Goal: Transaction & Acquisition: Purchase product/service

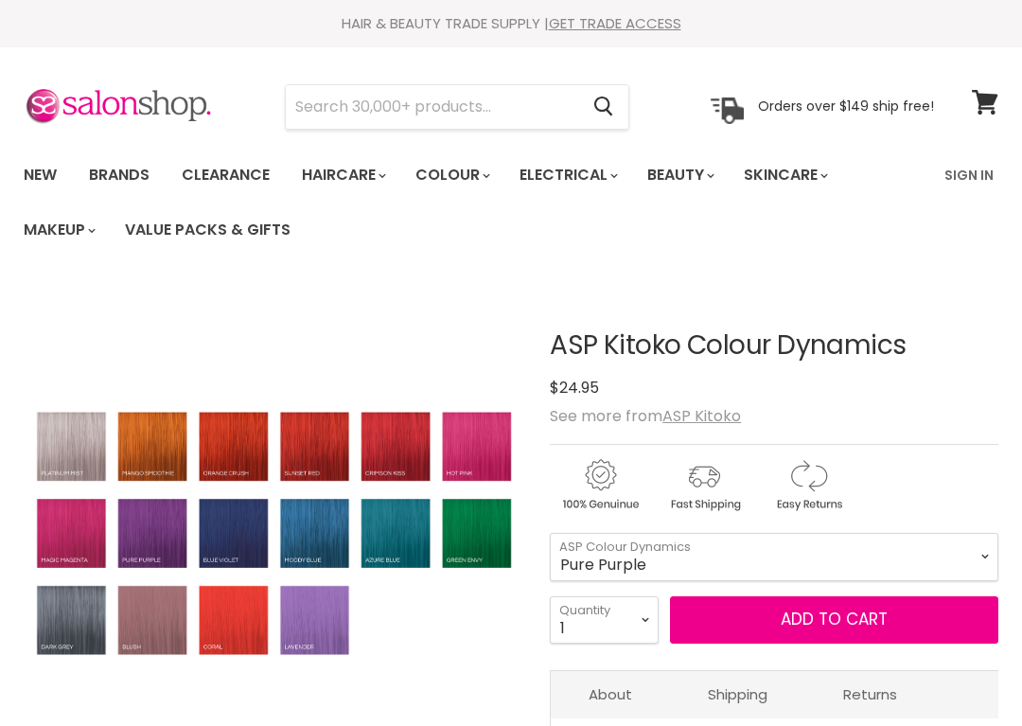
scroll to position [230, 0]
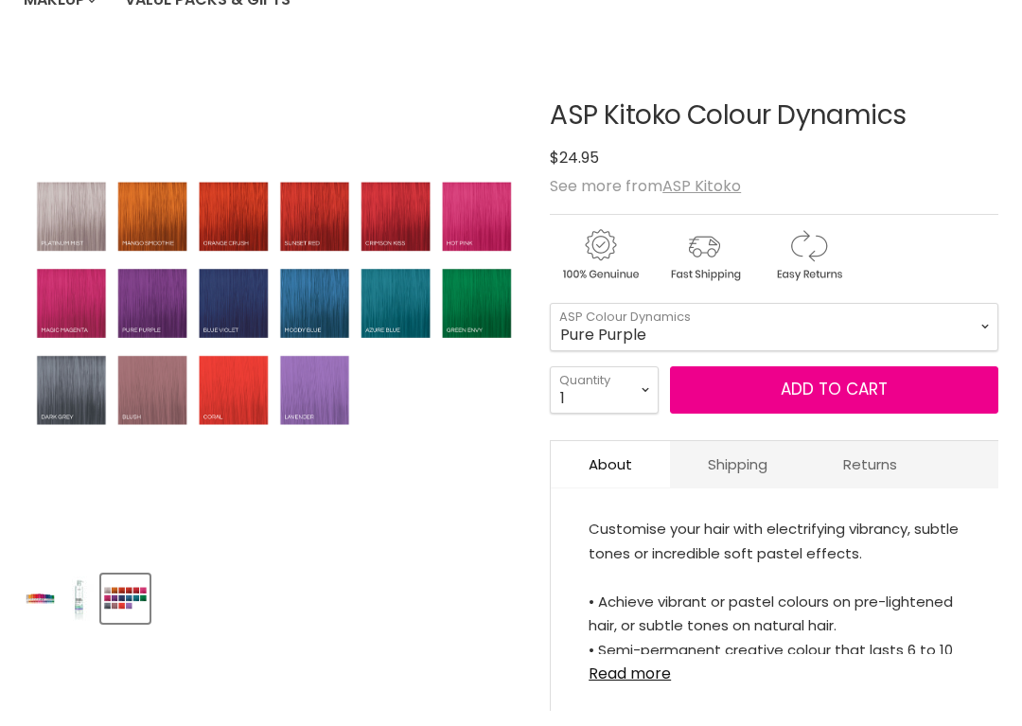
click at [316, 386] on img "ASP Kitoko Colour Dynamics image. Click or Scroll to Zoom." at bounding box center [275, 304] width 502 height 256
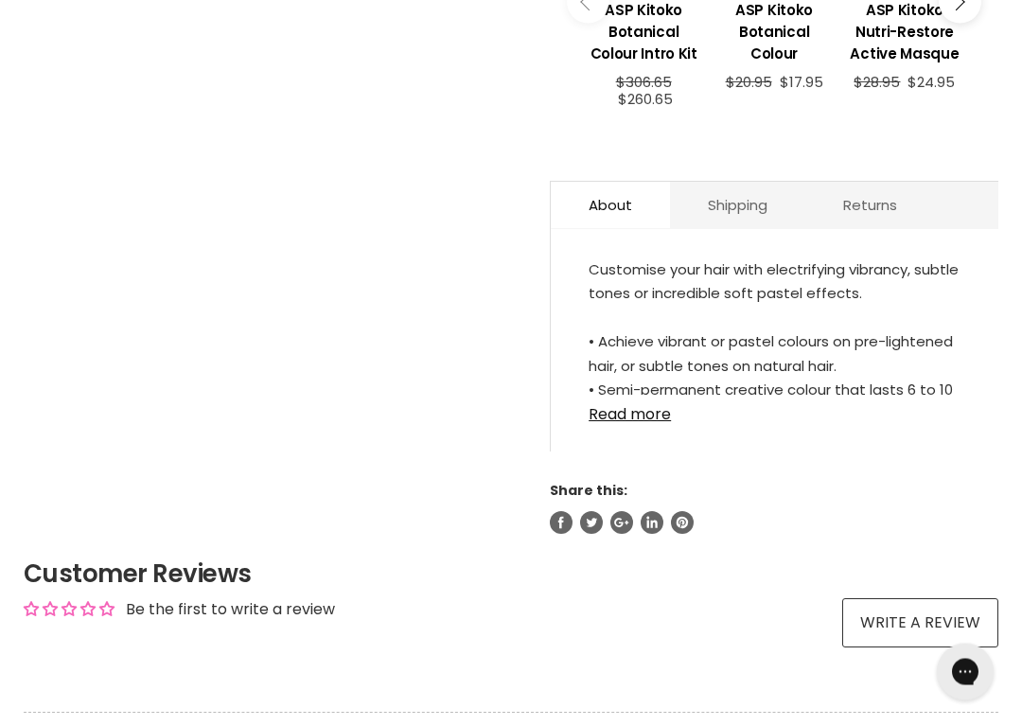
scroll to position [923, 0]
click at [627, 419] on link "Read more" at bounding box center [775, 409] width 372 height 28
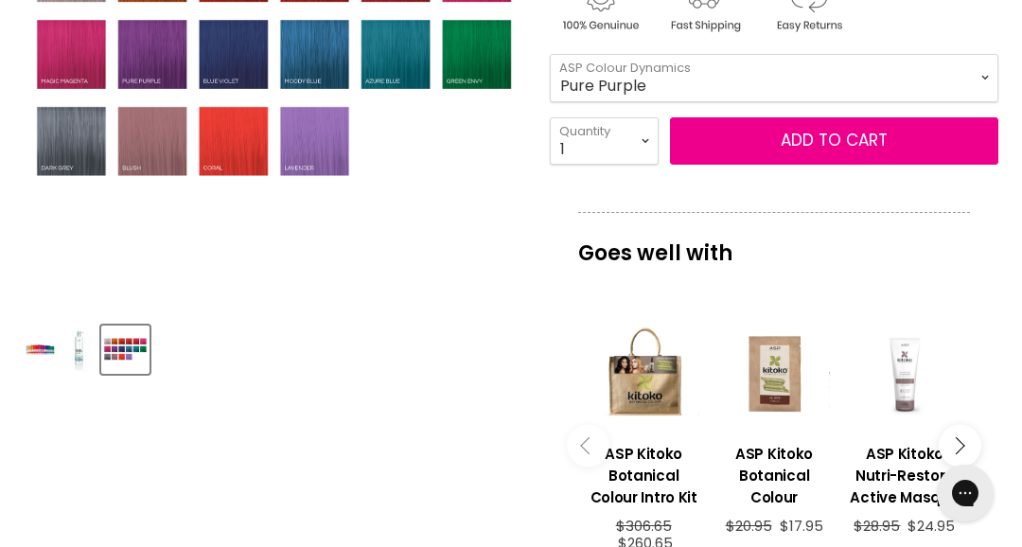
scroll to position [425, 0]
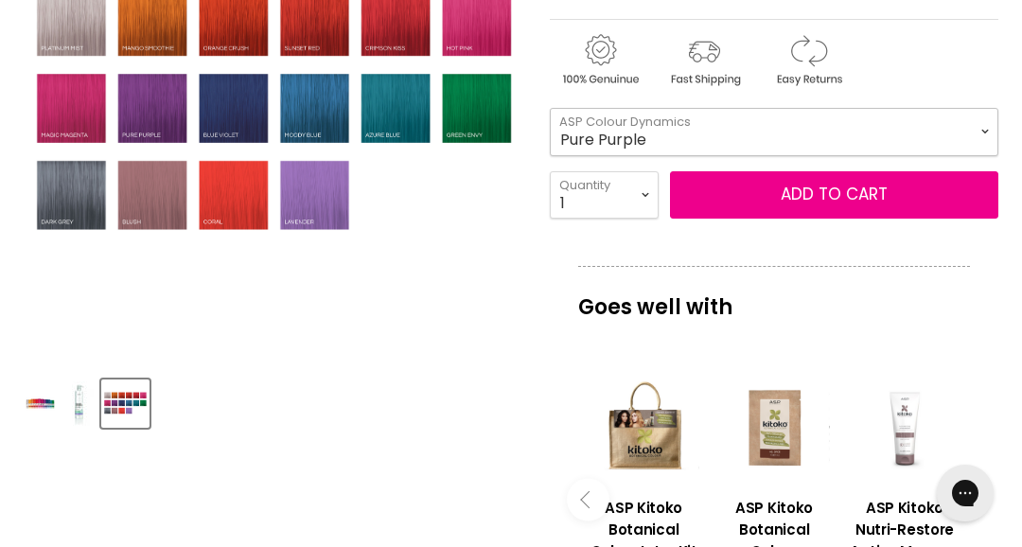
click at [606, 117] on select "Moody Blue Crimson Kiss Green Pepper Hot Pink Magic Magenta Mango Smoothie Ocea…" at bounding box center [774, 131] width 449 height 47
click at [350, 273] on div "Click or scroll to zoom Tap or pinch to zoom" at bounding box center [275, 110] width 502 height 502
click at [741, 191] on button "Add to cart" at bounding box center [834, 194] width 328 height 47
click at [726, 190] on button "Add to cart" at bounding box center [834, 194] width 328 height 47
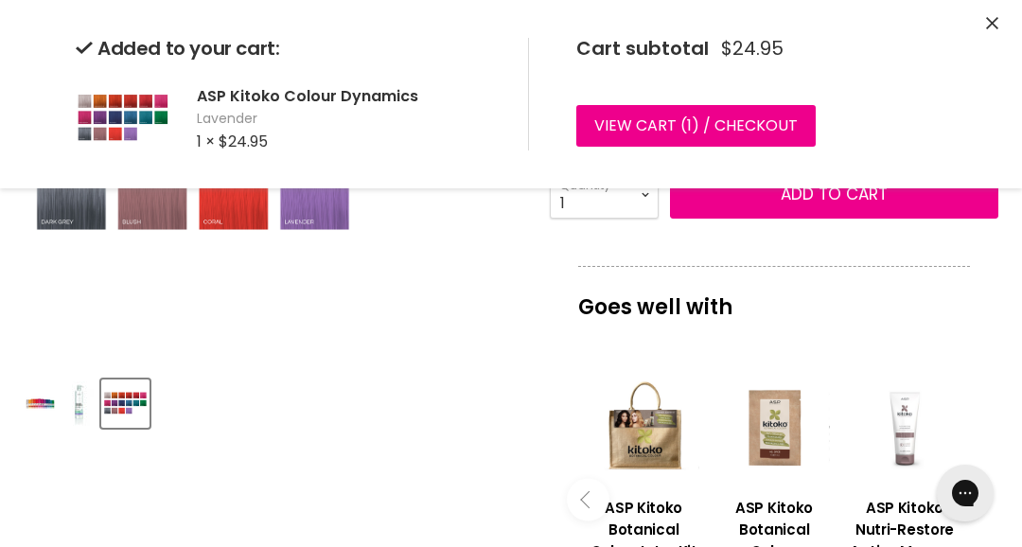
click at [744, 199] on button "Add to cart" at bounding box center [834, 194] width 328 height 47
click at [397, 313] on div "Click or scroll to zoom Tap or pinch to zoom" at bounding box center [275, 110] width 502 height 502
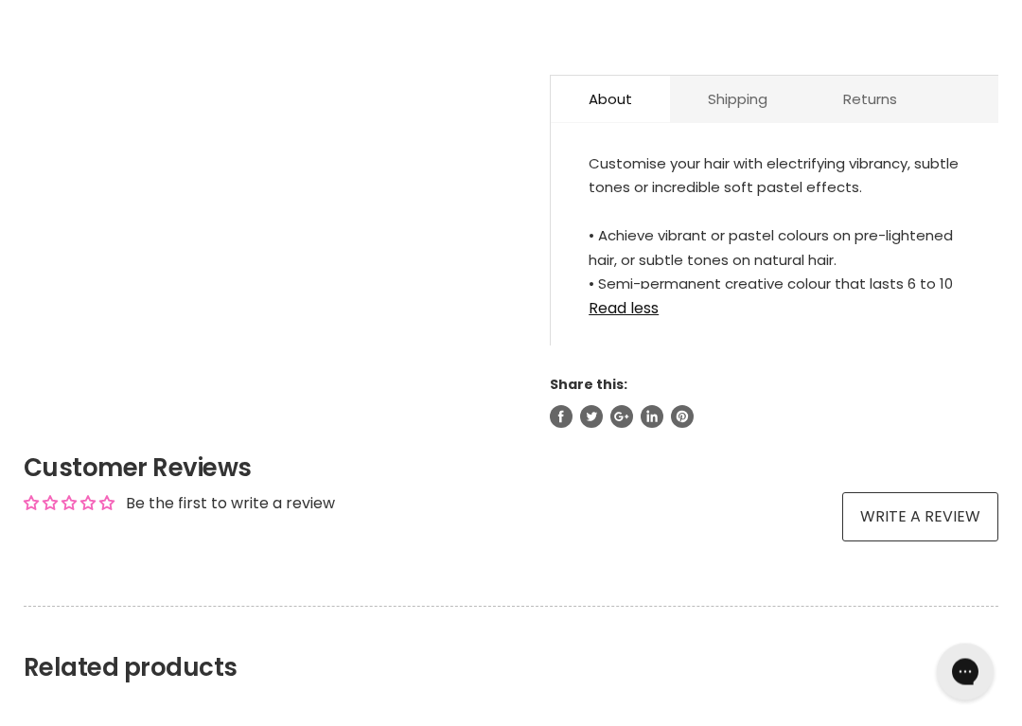
scroll to position [1029, 0]
click at [619, 317] on link "Read less" at bounding box center [775, 303] width 372 height 28
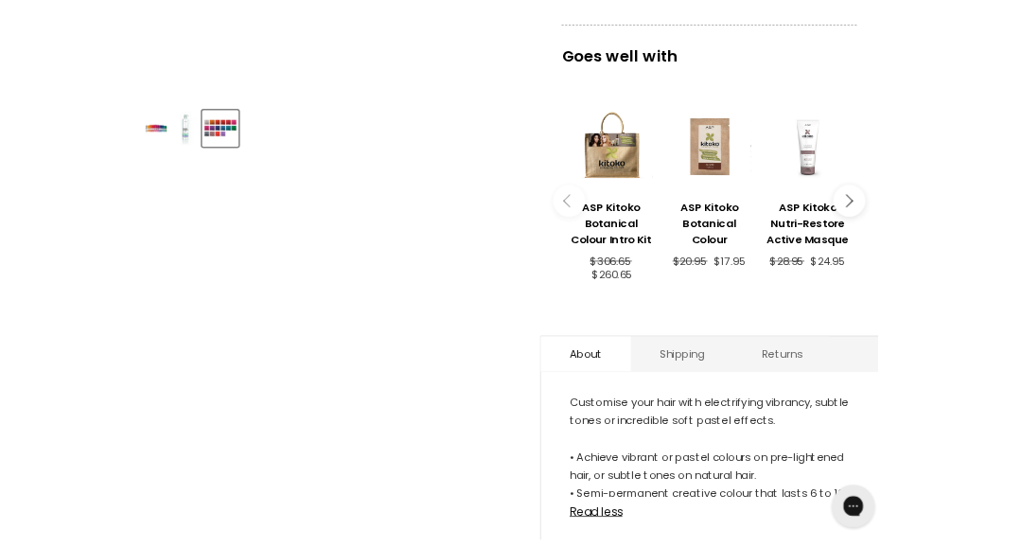
scroll to position [635, 0]
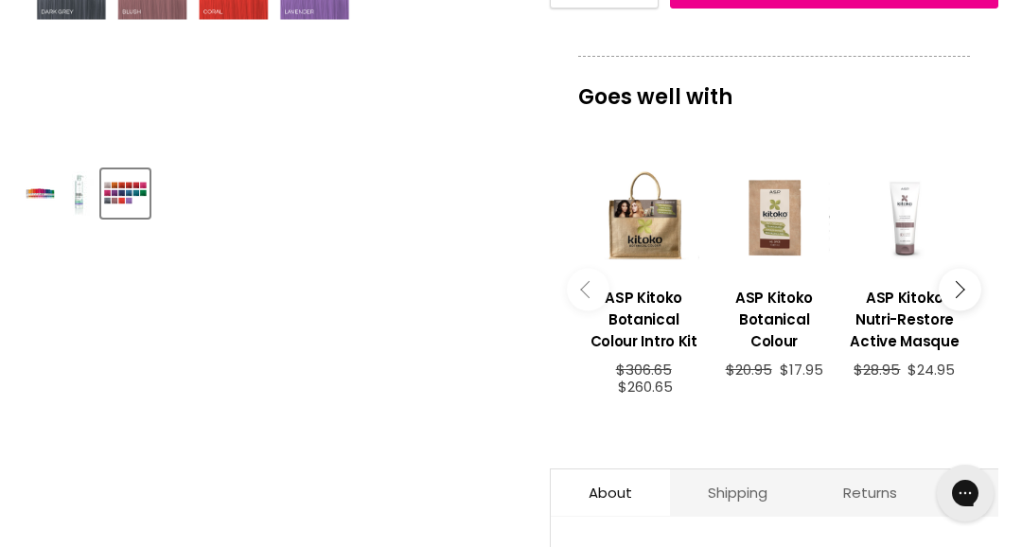
click at [74, 192] on img "Product thumbnails" at bounding box center [78, 193] width 29 height 44
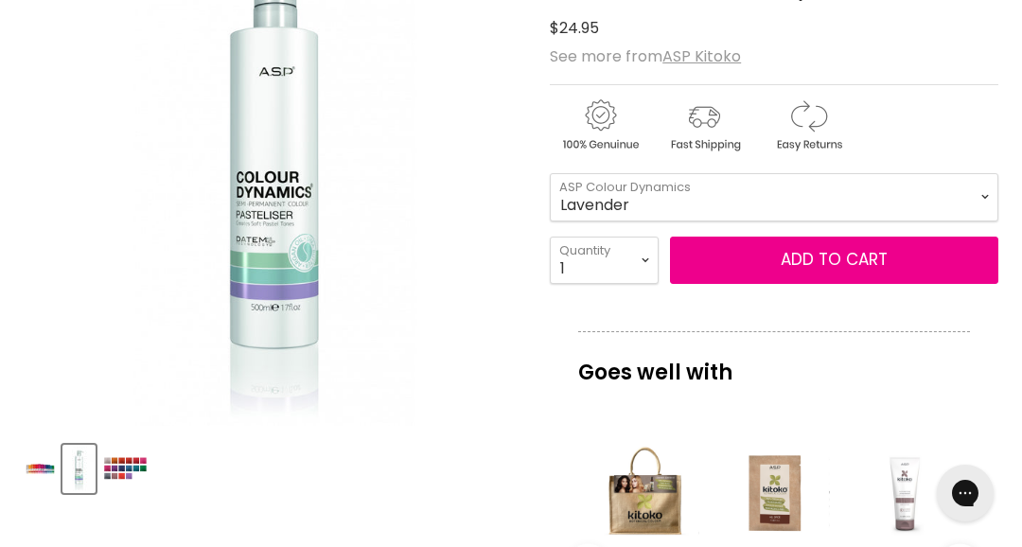
scroll to position [356, 0]
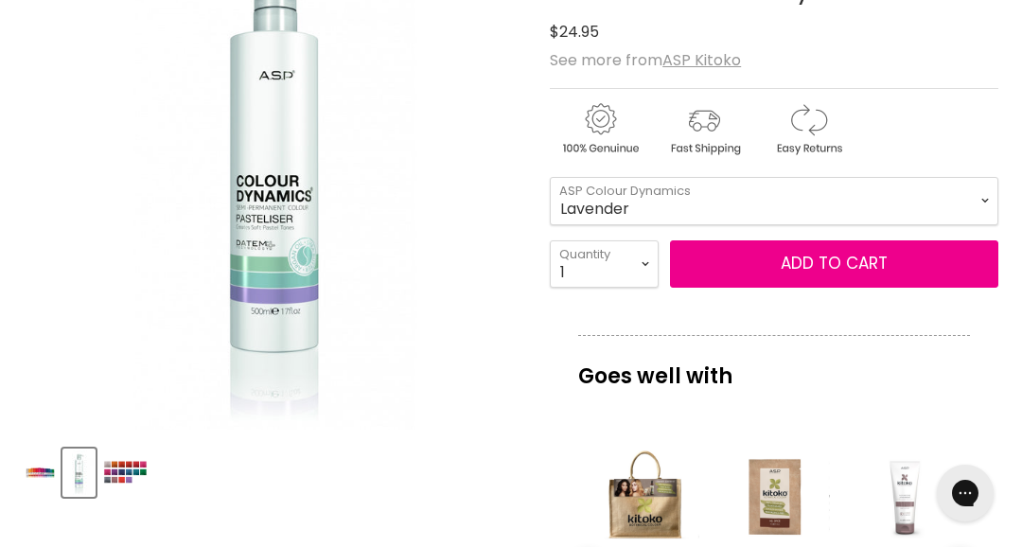
click at [212, 282] on img "ASP Kitoko Colour Dynamics image. Click or Scroll to Zoom." at bounding box center [191, 179] width 335 height 502
click at [750, 273] on button "Add to cart" at bounding box center [834, 263] width 328 height 47
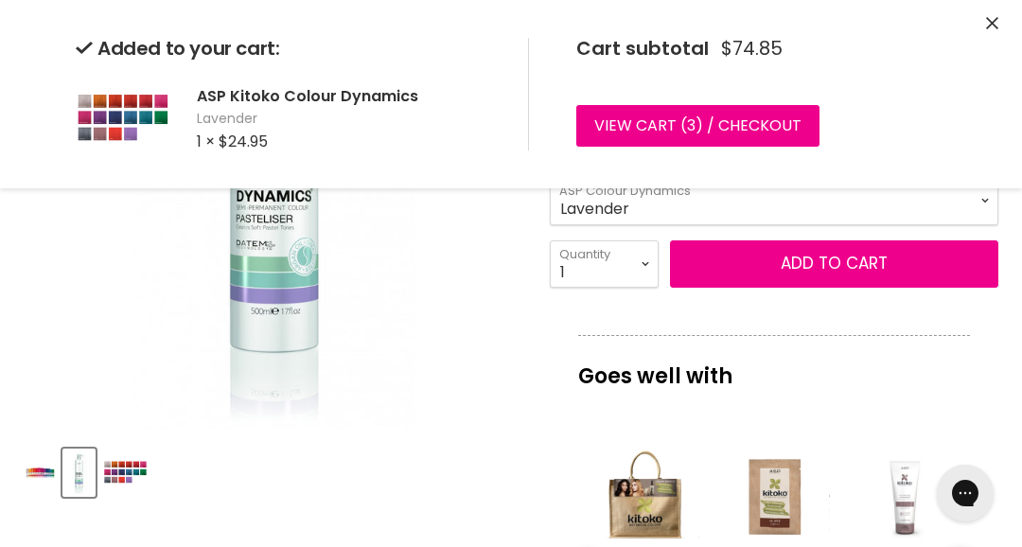
click at [618, 114] on link "View cart ( 3 ) / Checkout" at bounding box center [697, 126] width 243 height 42
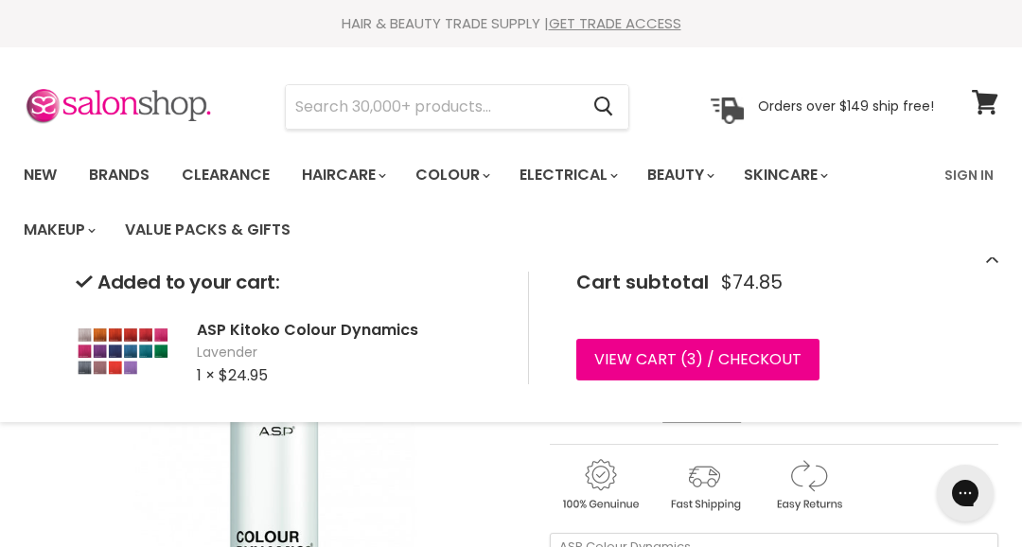
scroll to position [26, 0]
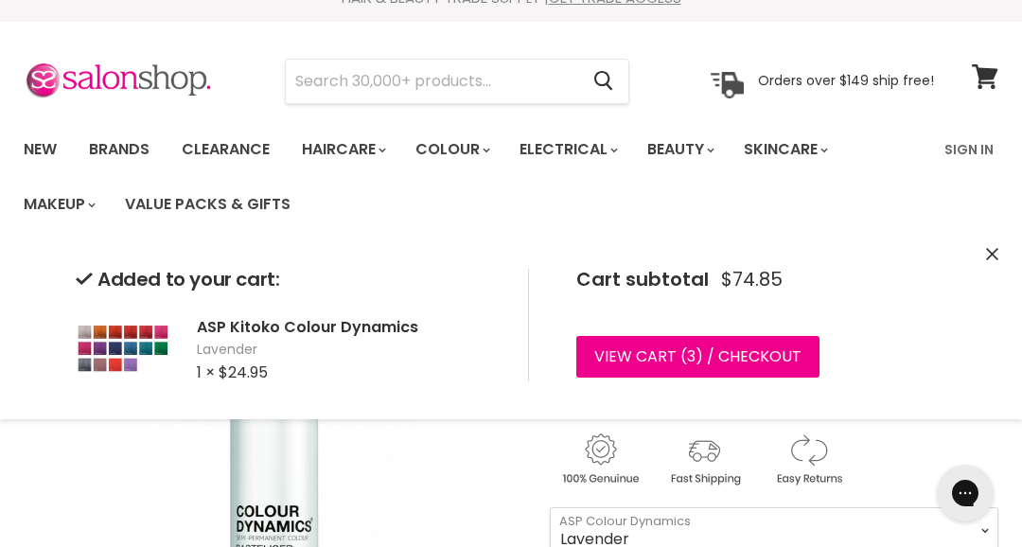
click at [599, 529] on select "Moody Blue Crimson Kiss Green Pepper Hot Pink Magic Magenta Mango Smoothie Ocea…" at bounding box center [774, 530] width 449 height 47
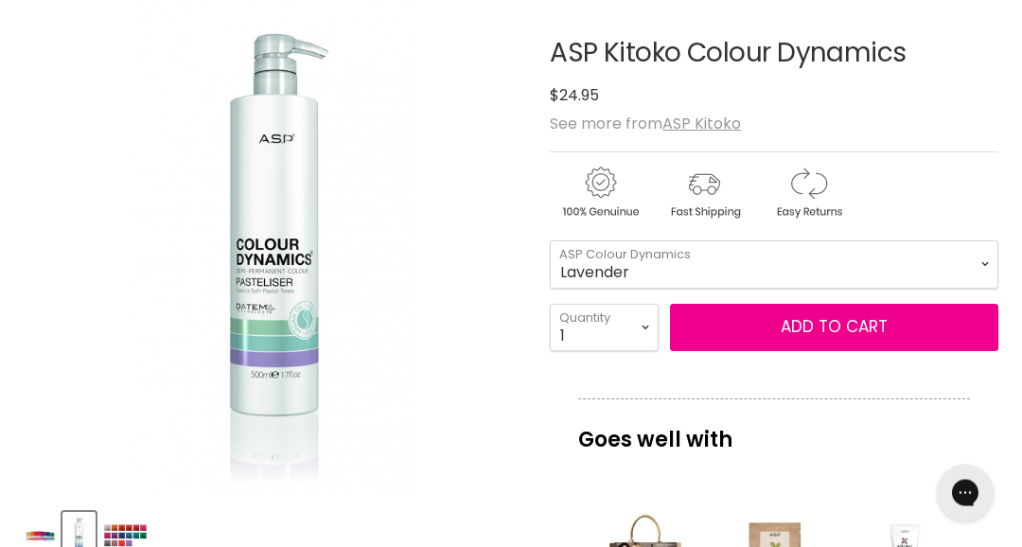
scroll to position [292, 0]
click at [597, 262] on select "Moody Blue Crimson Kiss Green Pepper Hot Pink Magic Magenta Mango Smoothie Ocea…" at bounding box center [774, 263] width 449 height 47
select select "Pasteliser (500ml)"
click at [726, 312] on button "Add to cart" at bounding box center [834, 327] width 328 height 47
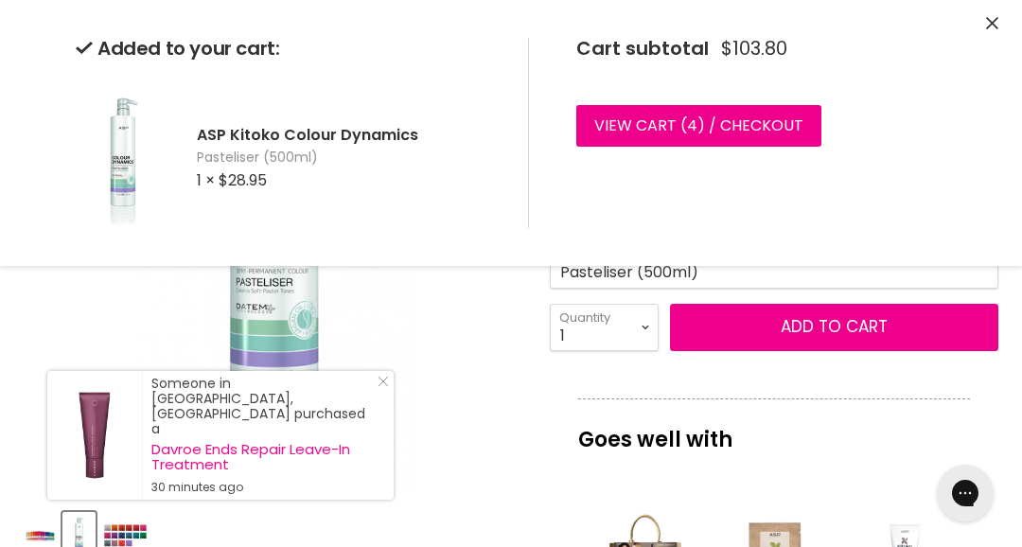
click at [625, 128] on link "View cart ( 4 ) / Checkout" at bounding box center [698, 126] width 245 height 42
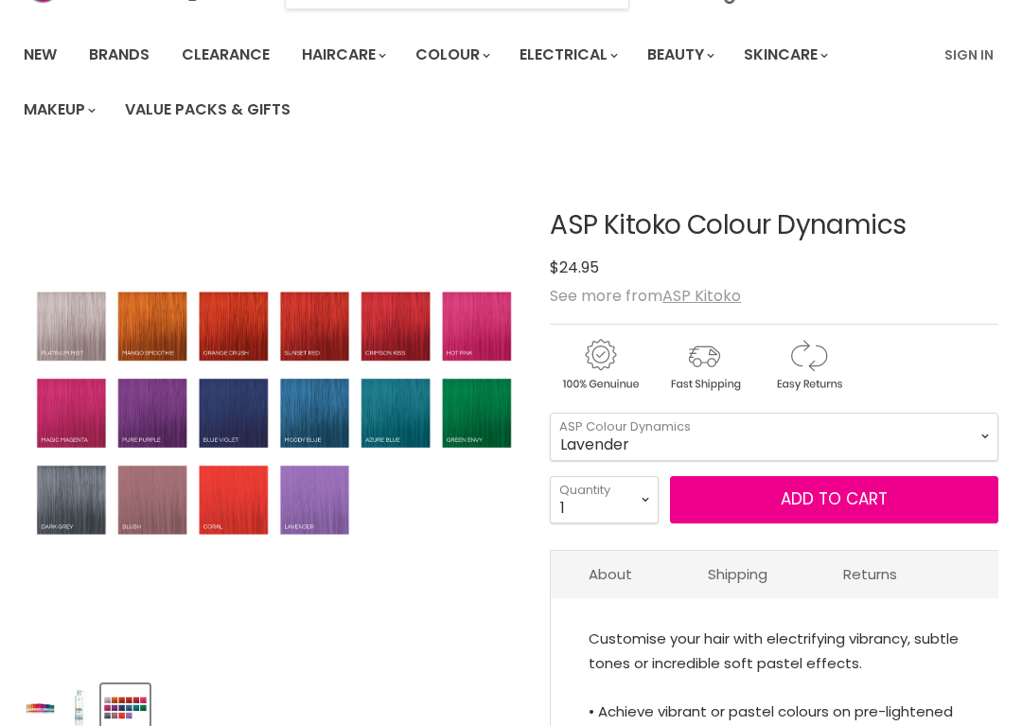
click at [309, 489] on img "ASP Kitoko Colour Dynamics image. Click or Scroll to Zoom." at bounding box center [275, 414] width 502 height 256
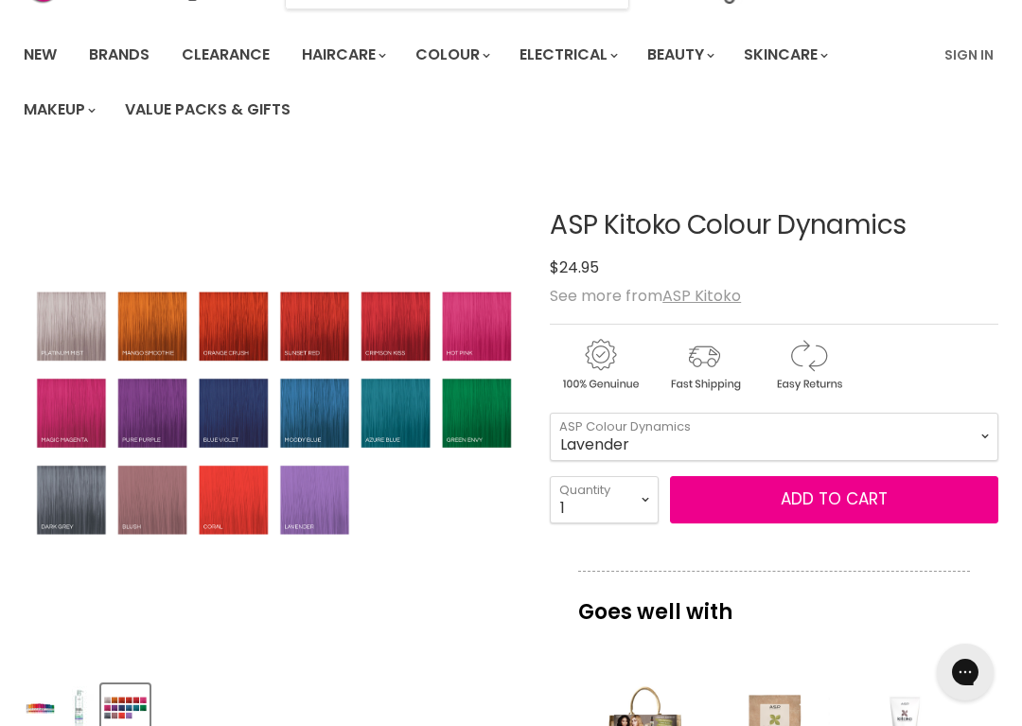
click at [720, 503] on button "Add to cart" at bounding box center [834, 499] width 328 height 47
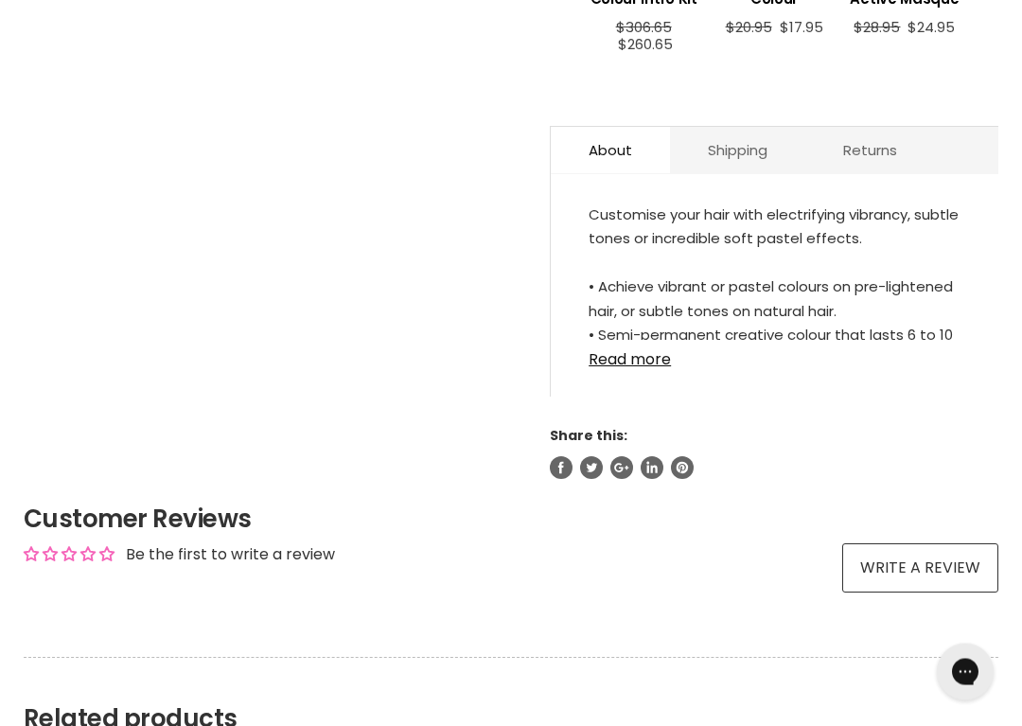
scroll to position [978, 0]
click at [619, 366] on link "Read more" at bounding box center [775, 354] width 372 height 28
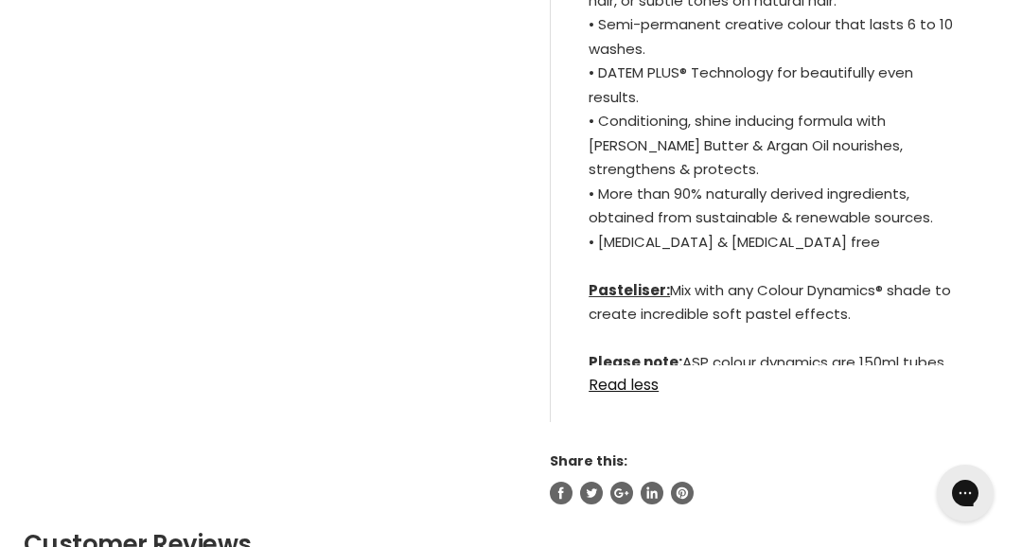
scroll to position [1286, 0]
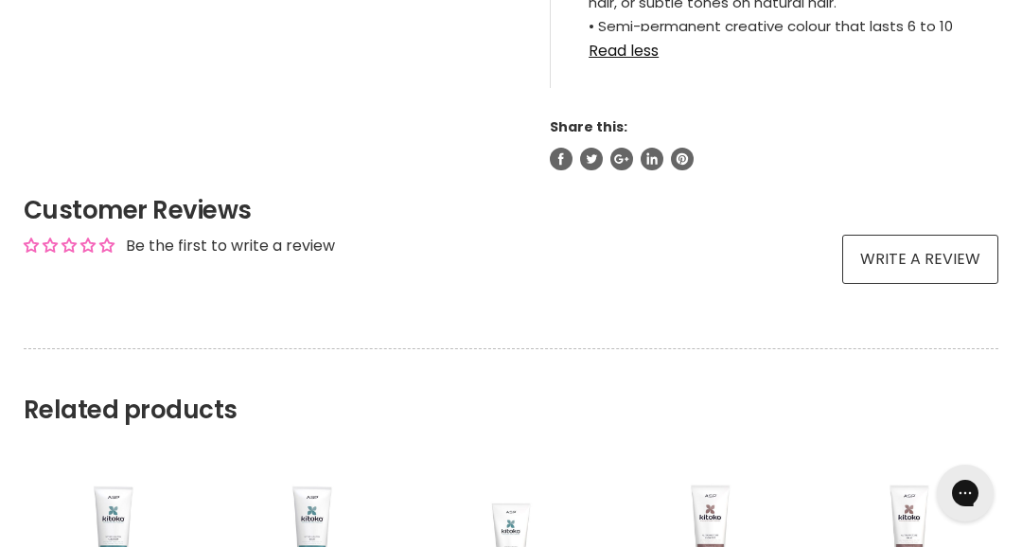
click at [392, 381] on h2 "Related products" at bounding box center [511, 386] width 975 height 77
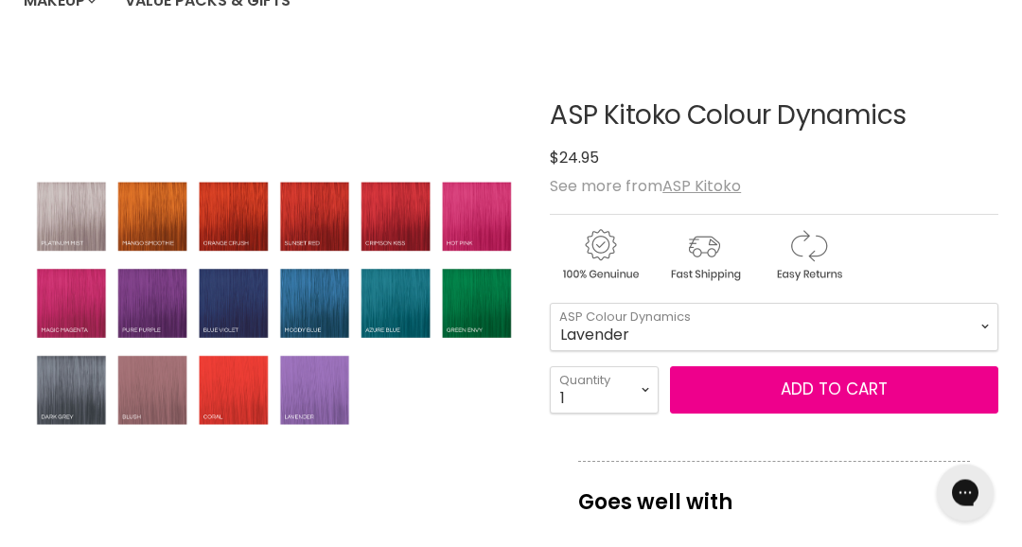
scroll to position [230, 0]
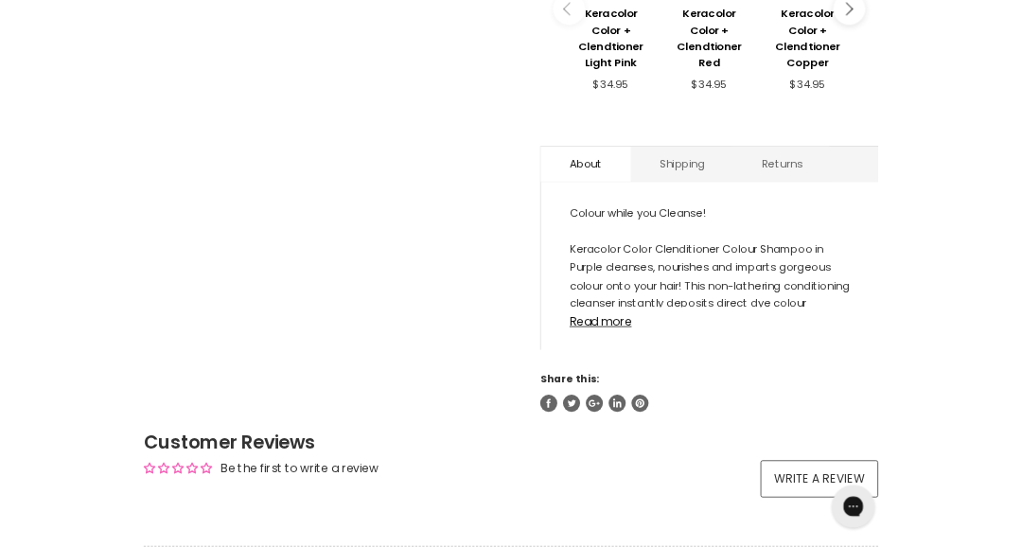
scroll to position [879, 0]
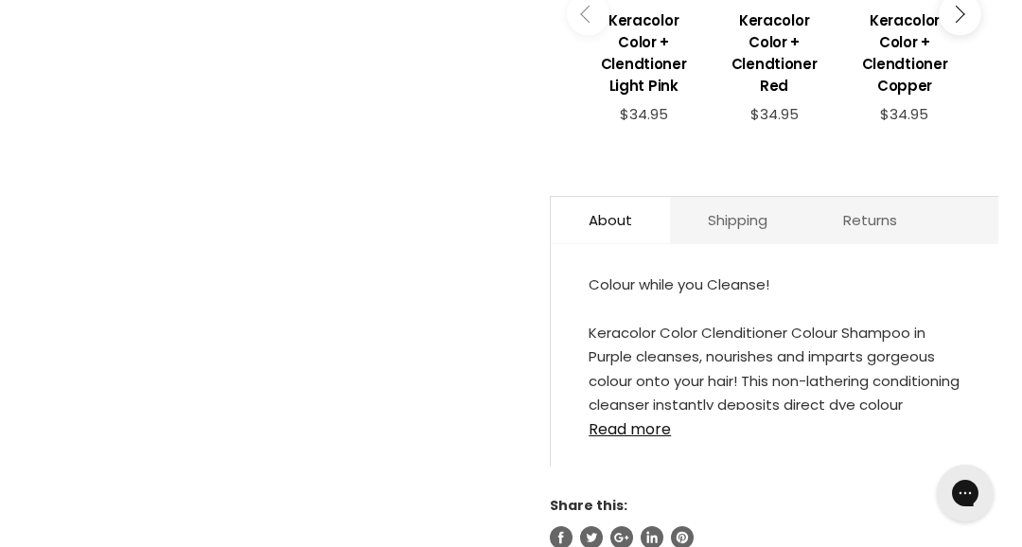
click at [617, 415] on link "Read more" at bounding box center [775, 424] width 372 height 28
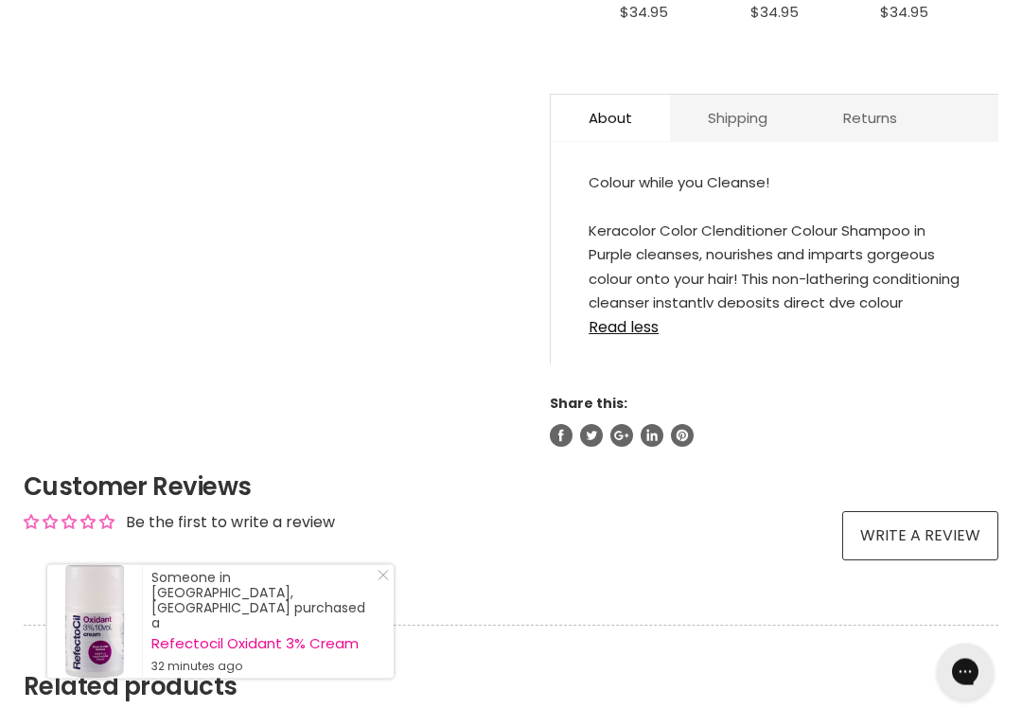
scroll to position [985, 0]
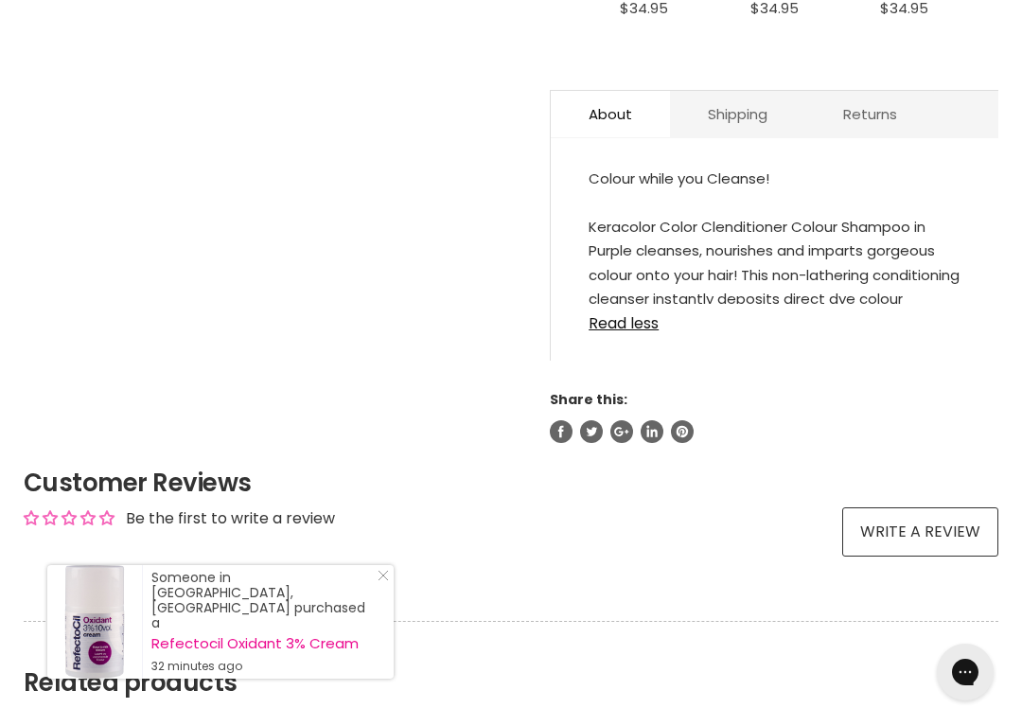
click at [609, 314] on link "Read less" at bounding box center [775, 318] width 372 height 28
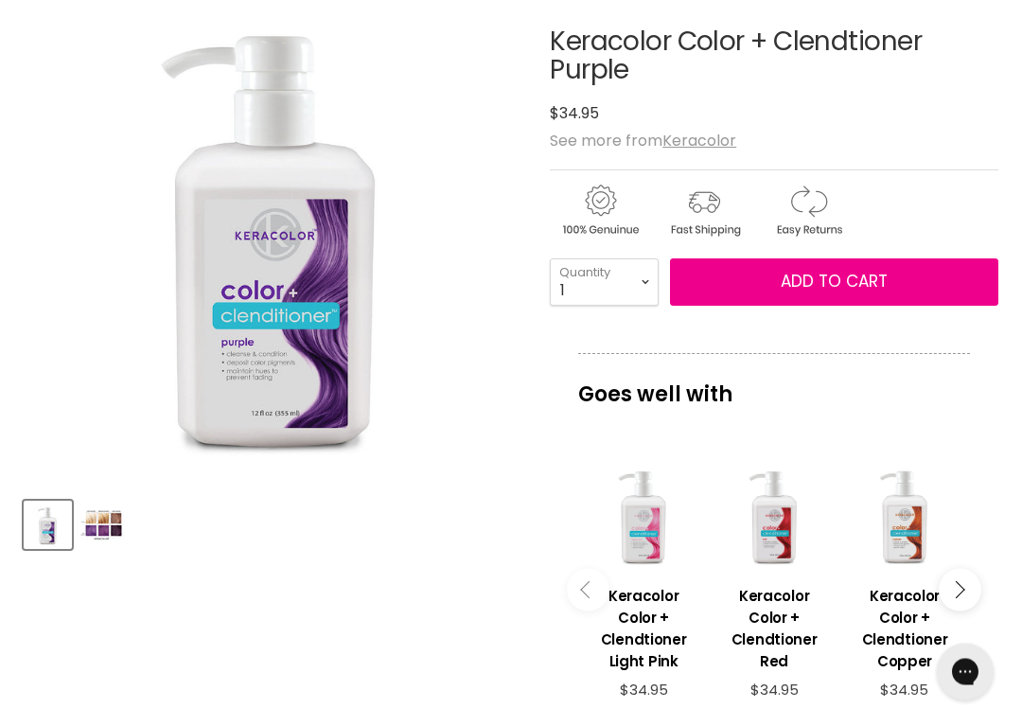
scroll to position [312, 0]
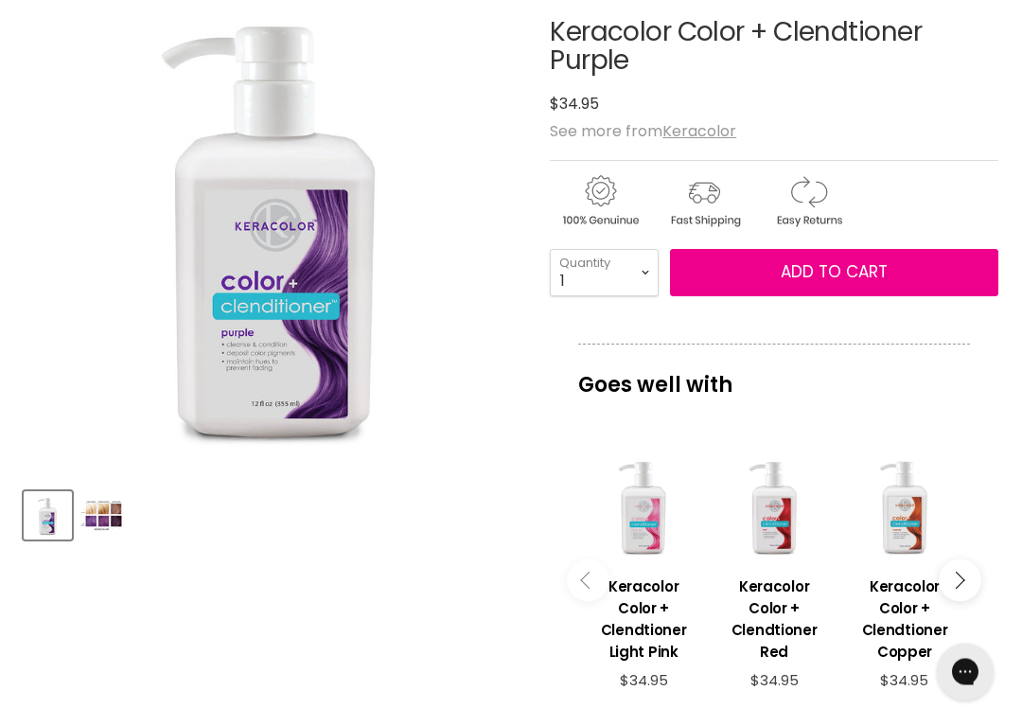
click at [108, 512] on img "Product thumbnails" at bounding box center [101, 516] width 44 height 44
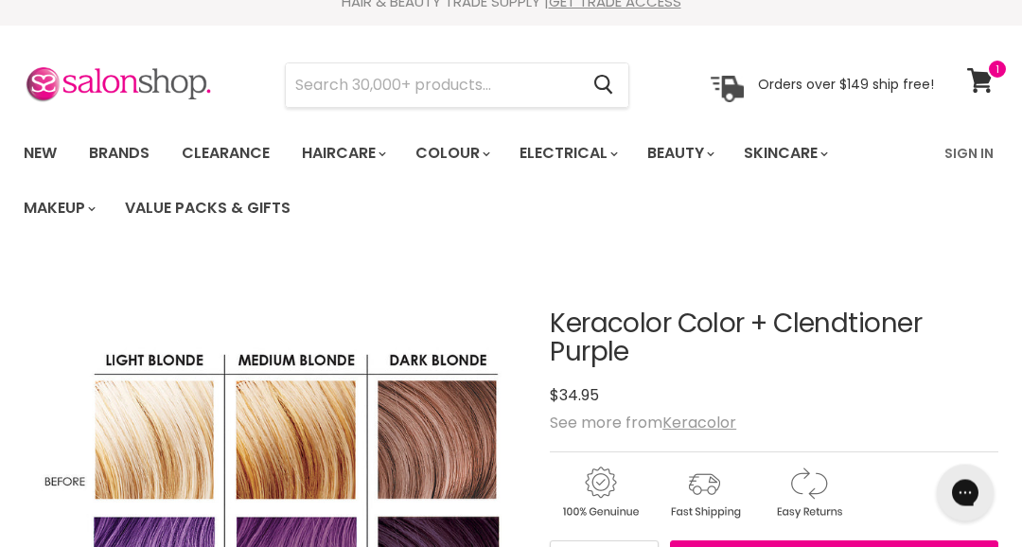
scroll to position [0, 0]
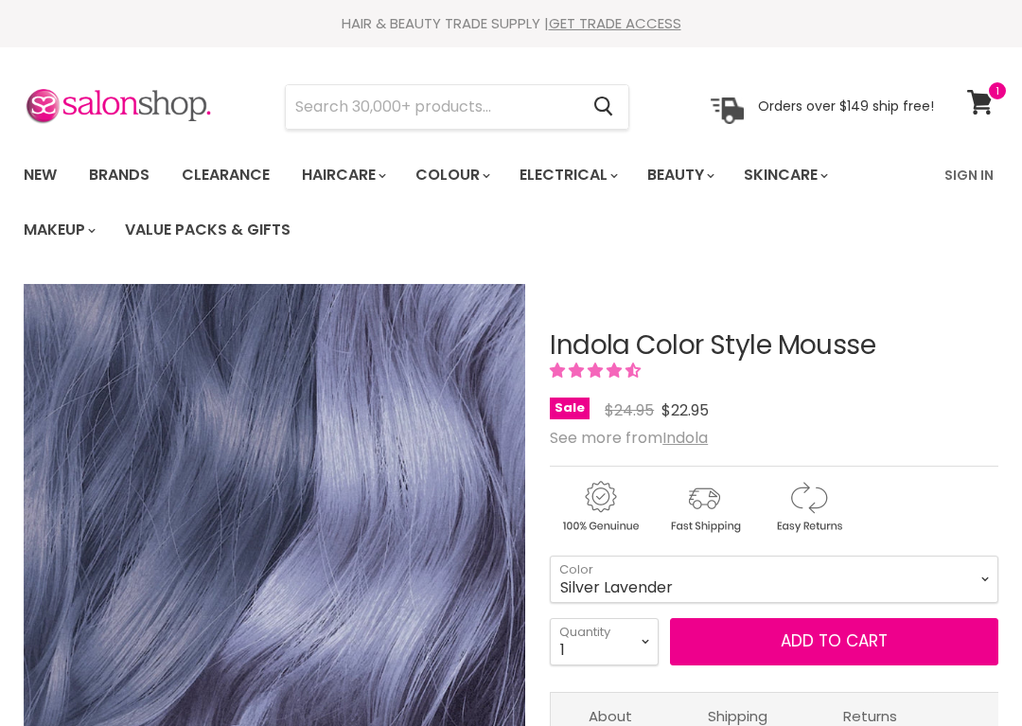
select select "Silver Lavender"
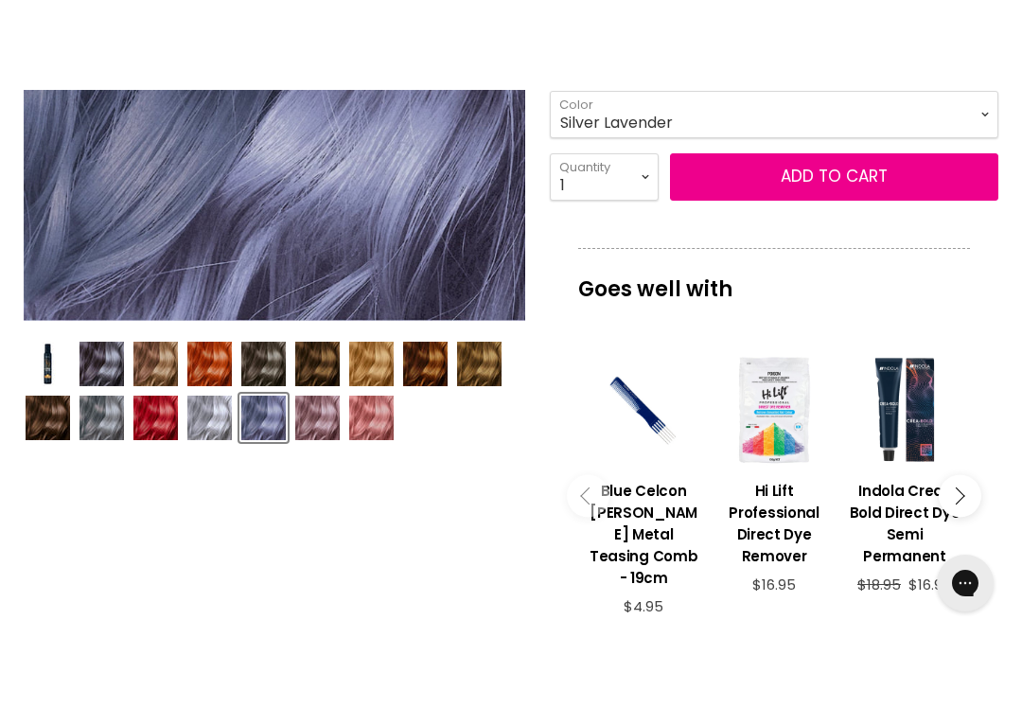
scroll to position [467, 0]
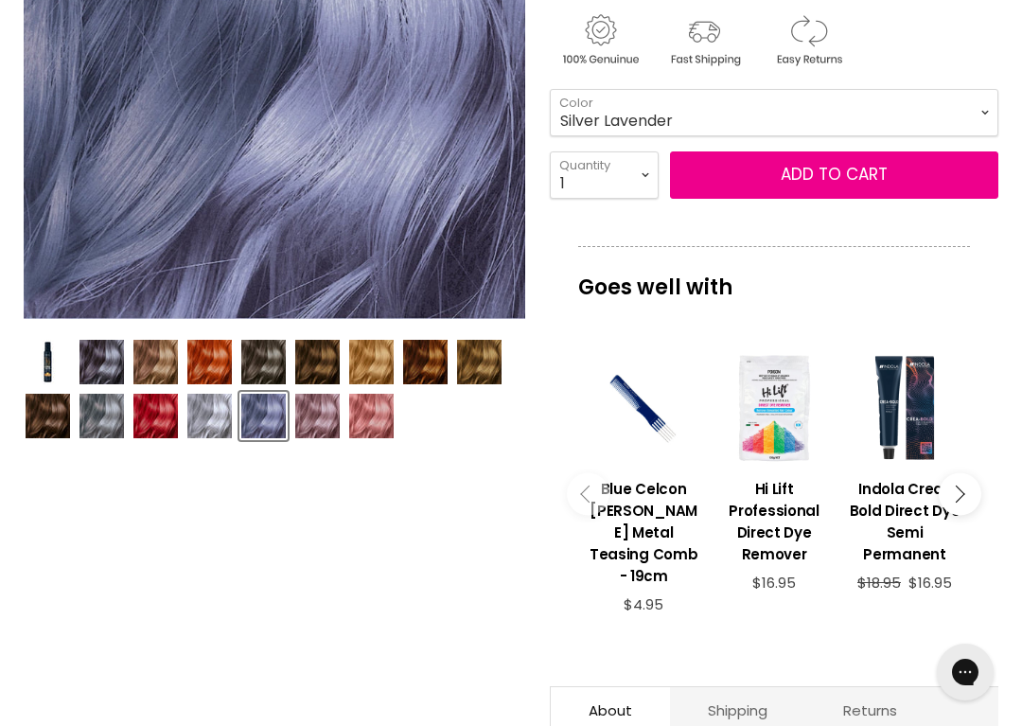
click at [105, 355] on img "Product thumbnails" at bounding box center [101, 362] width 44 height 44
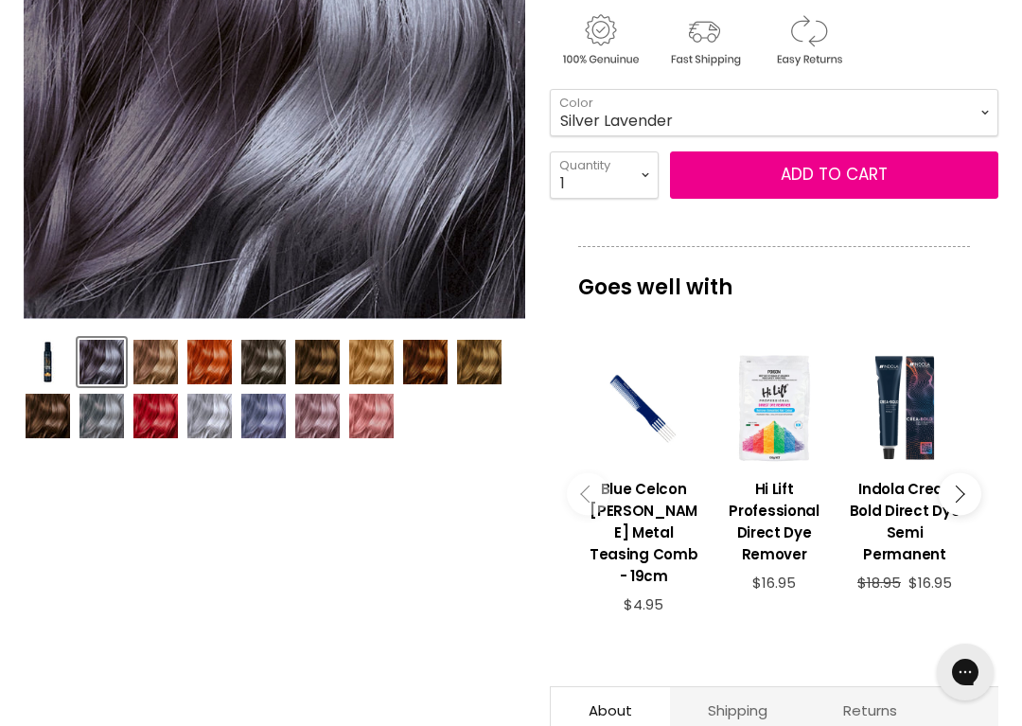
click at [101, 358] on img "Product thumbnails" at bounding box center [101, 362] width 44 height 44
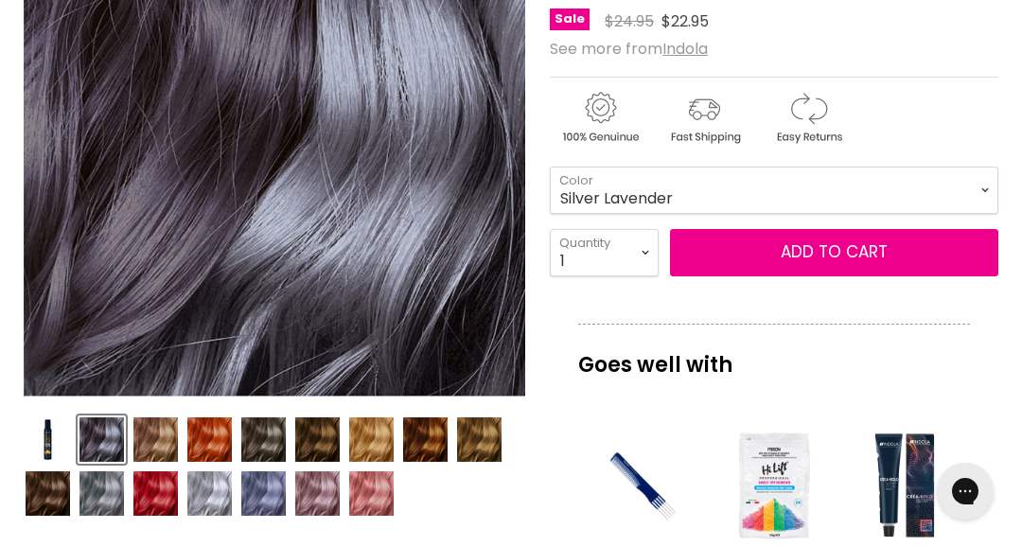
scroll to position [389, 0]
click at [576, 176] on select "Beige Blonde Honey Blonde Medium Blonde Dark Blonde Medium Brown Strawberry Ros…" at bounding box center [774, 190] width 449 height 47
click at [315, 490] on img "Product thumbnails" at bounding box center [317, 493] width 44 height 44
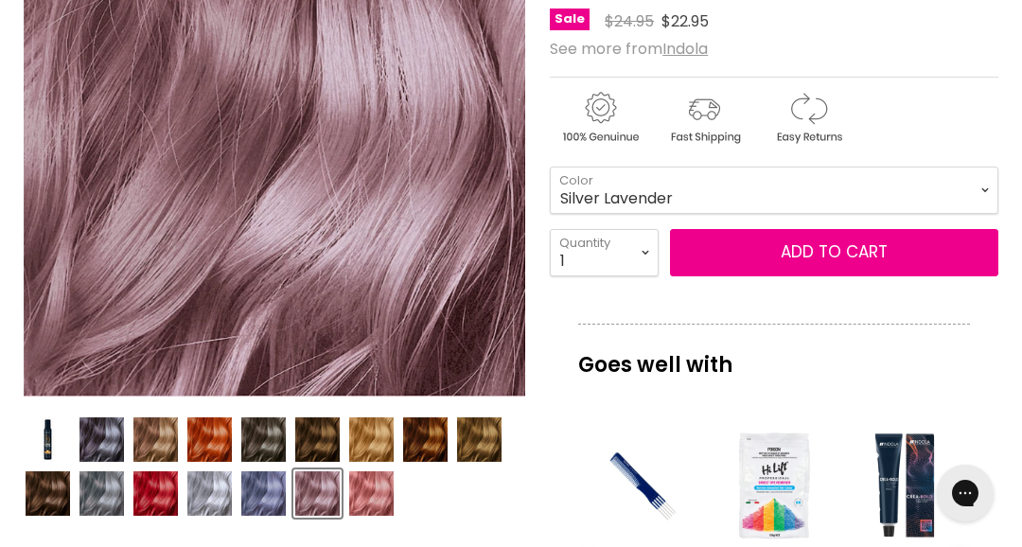
click at [272, 494] on img "Product thumbnails" at bounding box center [263, 493] width 44 height 44
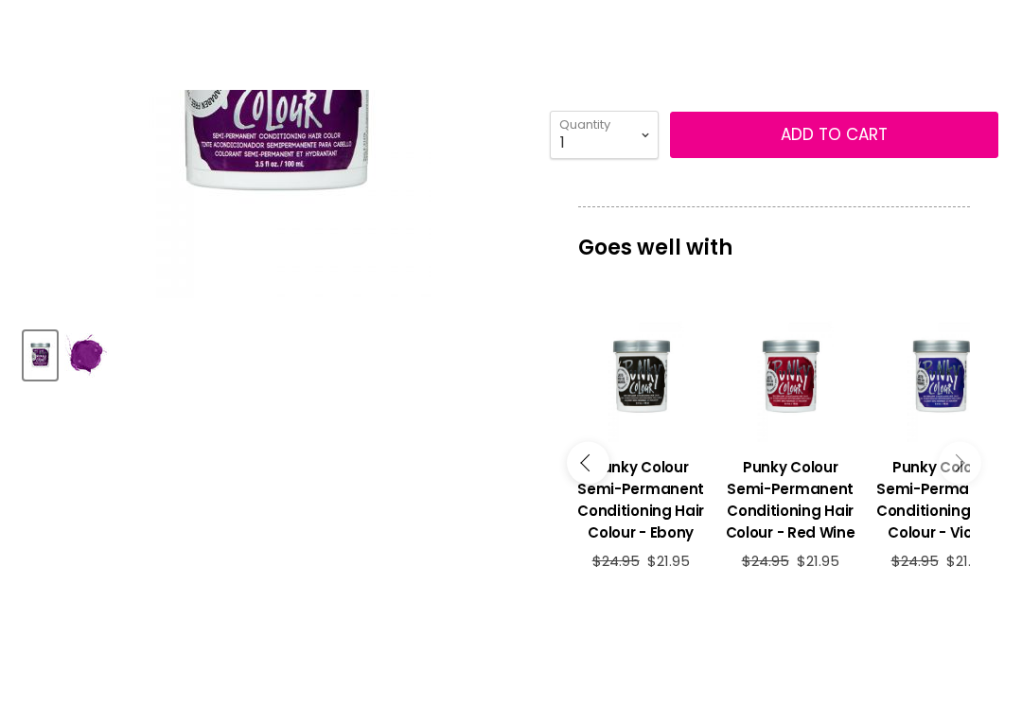
scroll to position [605, 0]
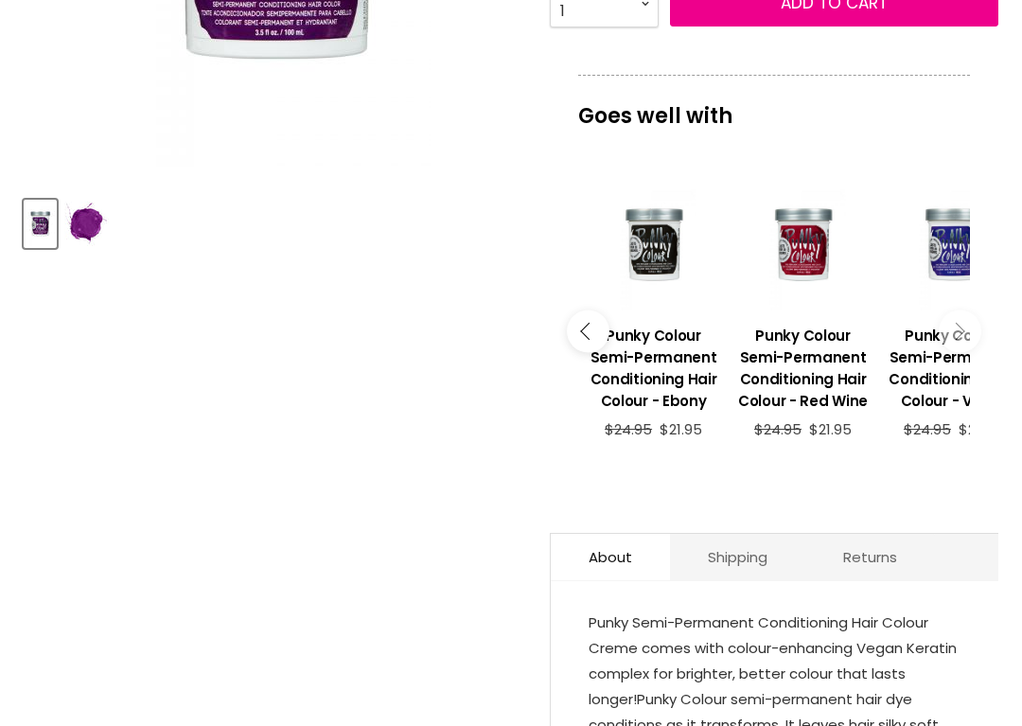
click at [597, 335] on button "Main content" at bounding box center [588, 331] width 43 height 43
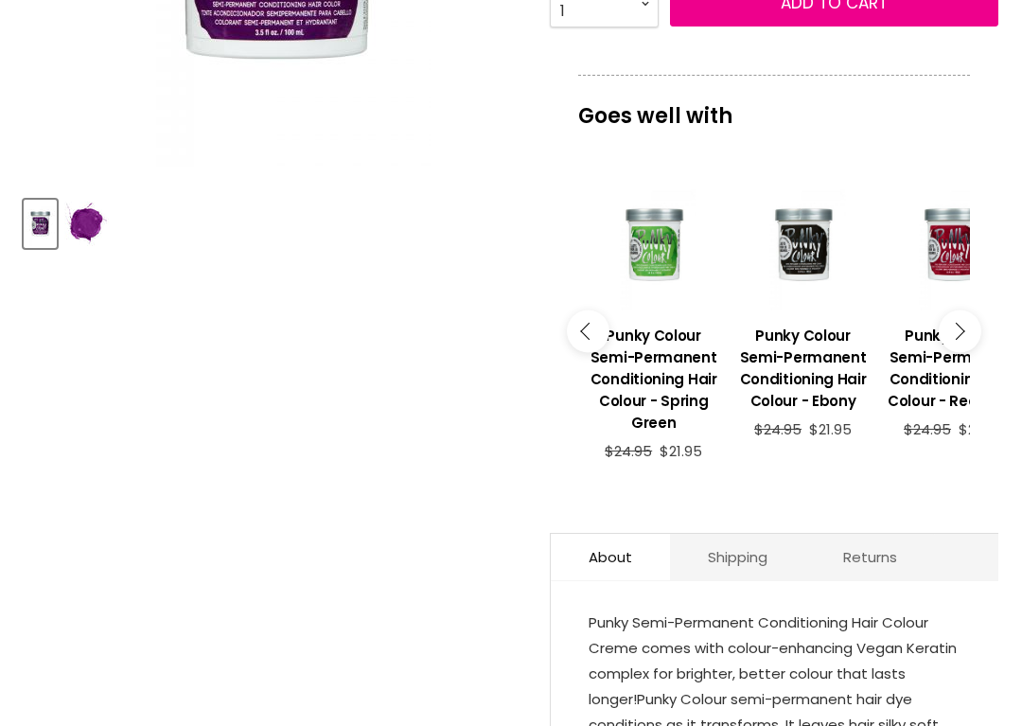
click at [585, 338] on icon "Main content" at bounding box center [588, 331] width 17 height 17
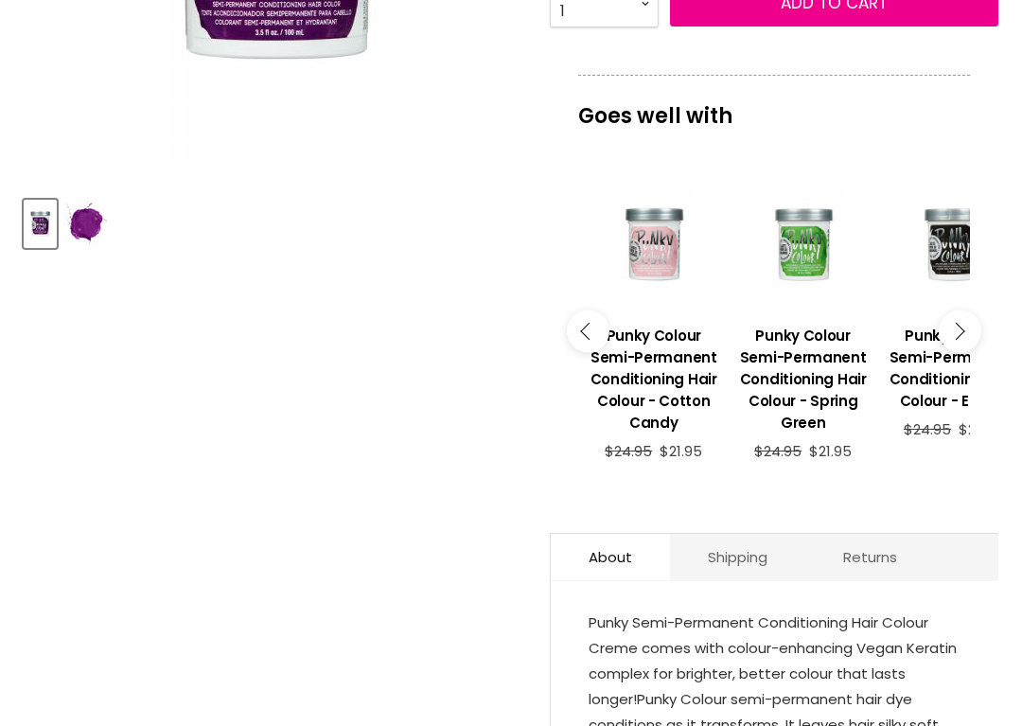
click at [590, 344] on button "Main content" at bounding box center [588, 331] width 43 height 43
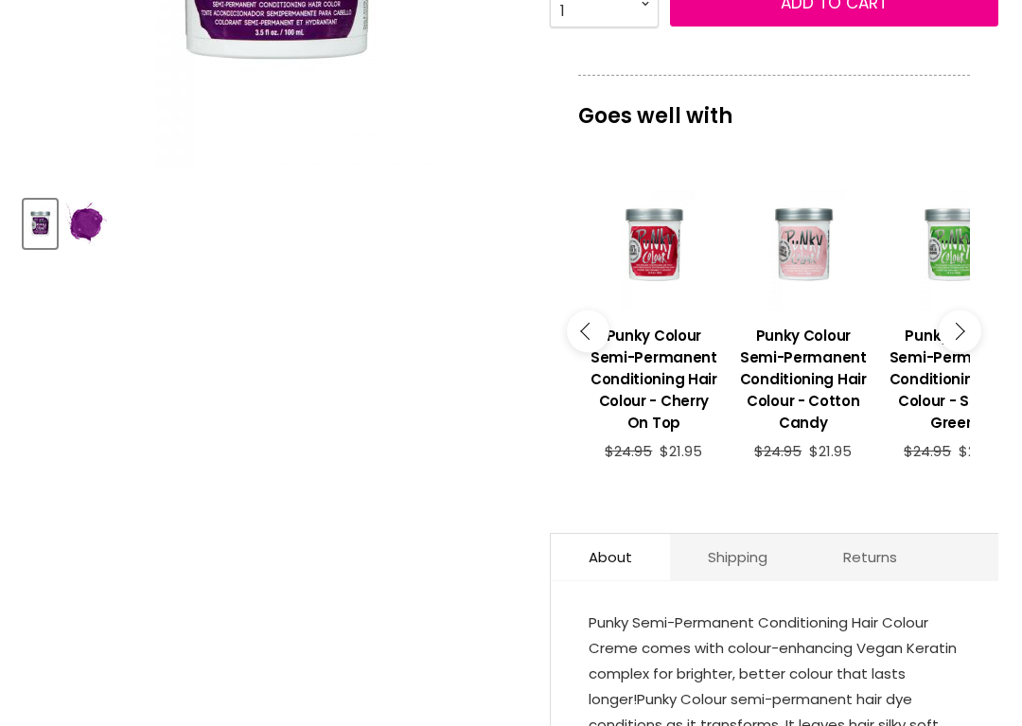
click at [587, 345] on button "Main content" at bounding box center [588, 331] width 43 height 43
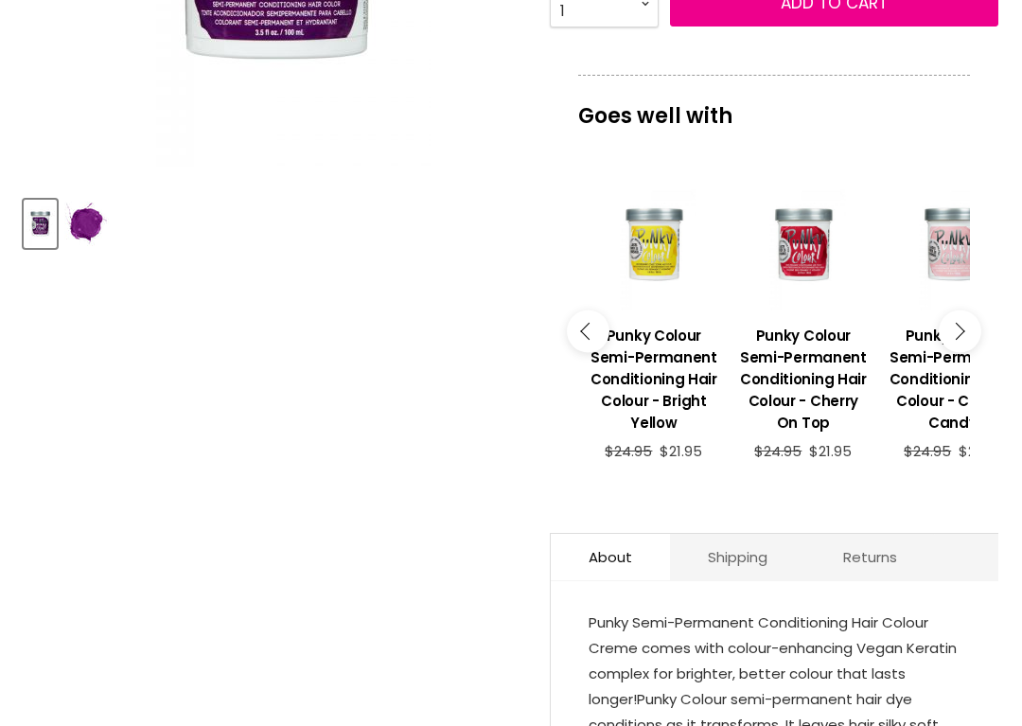
click at [578, 342] on button "Main content" at bounding box center [588, 331] width 43 height 43
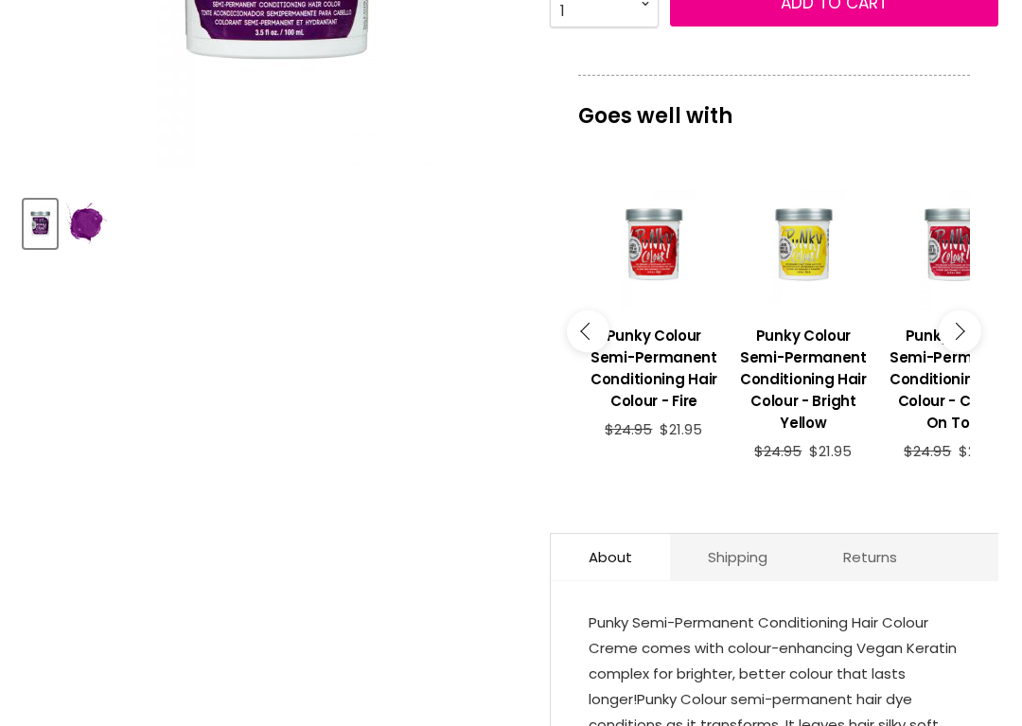
click at [576, 343] on button "Main content" at bounding box center [588, 331] width 43 height 43
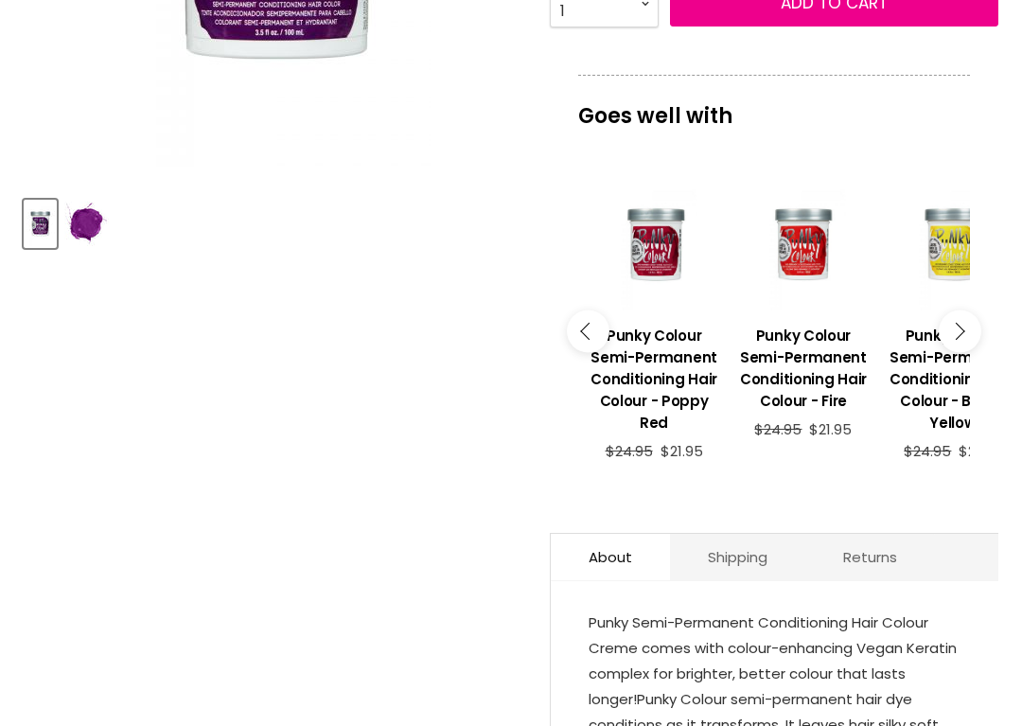
click at [571, 349] on button "Main content" at bounding box center [588, 331] width 43 height 43
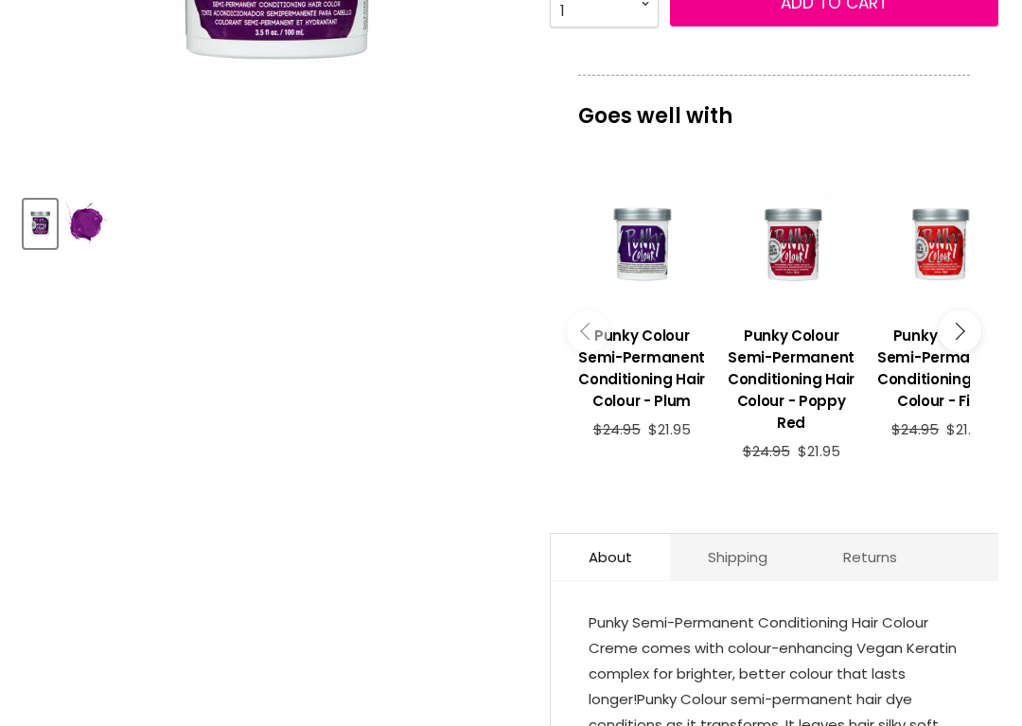
click at [598, 398] on h3 "Punky Colour Semi-Permanent Conditioning Hair Colour - Plum" at bounding box center [641, 368] width 131 height 87
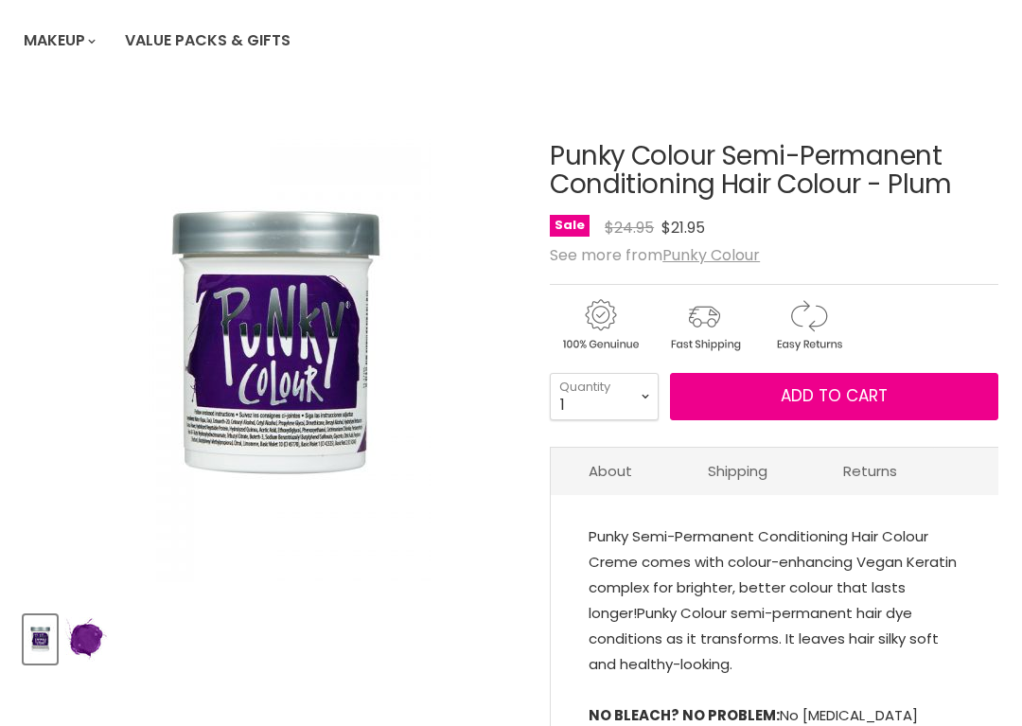
scroll to position [189, 0]
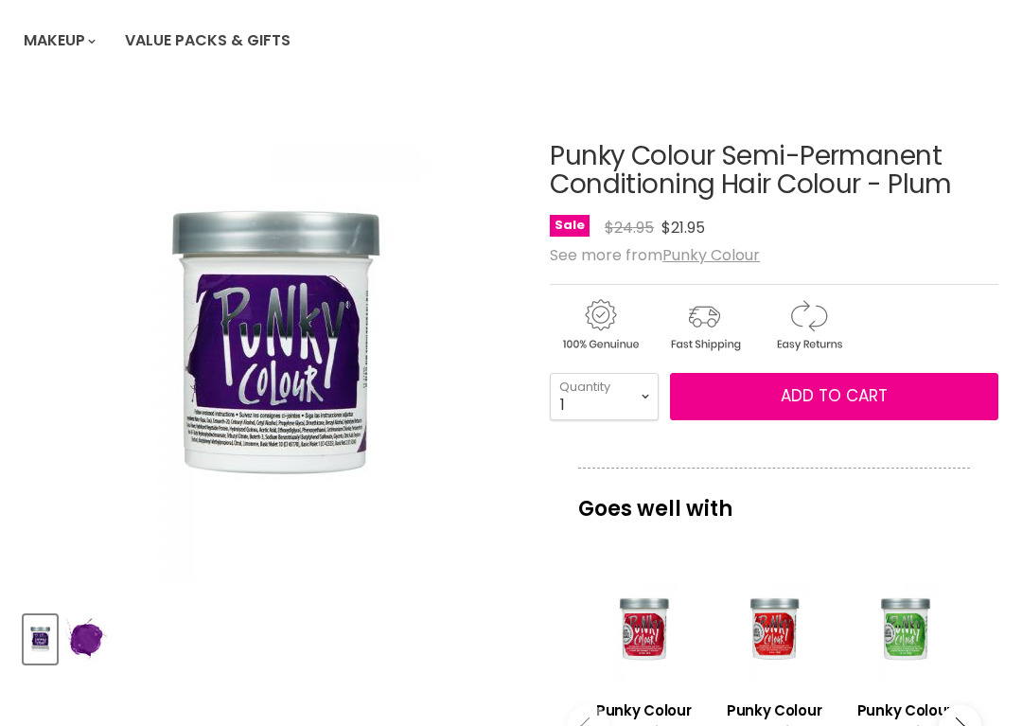
click at [91, 626] on img "Product thumbnails" at bounding box center [86, 639] width 44 height 44
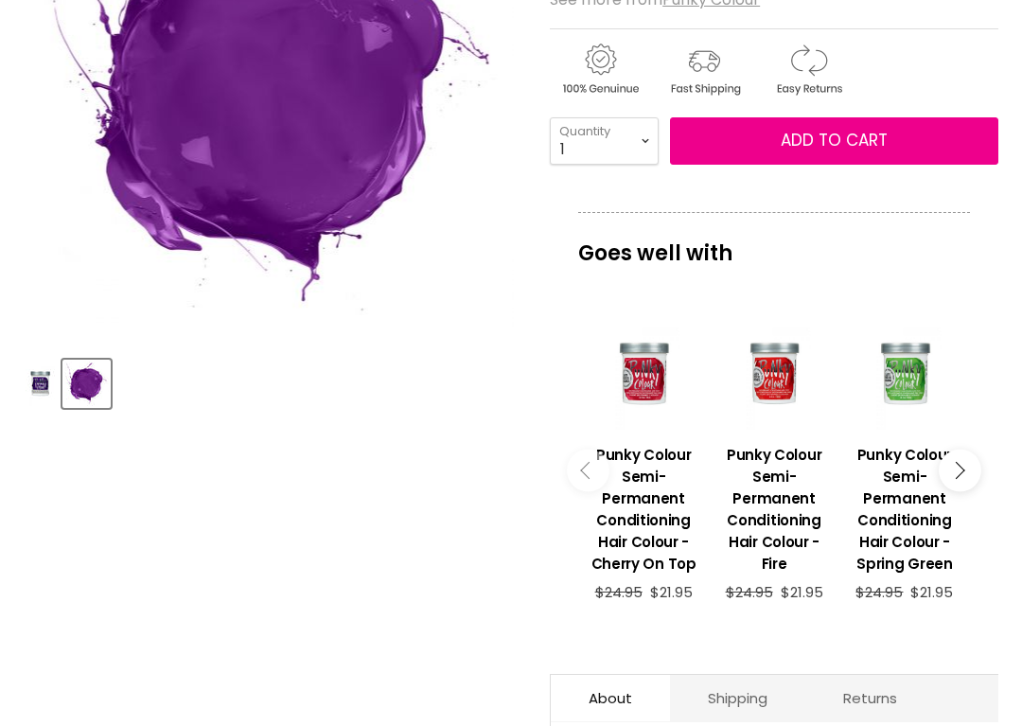
scroll to position [445, 0]
click at [580, 478] on button "Main content" at bounding box center [588, 471] width 43 height 43
click at [588, 479] on icon "Main content" at bounding box center [588, 470] width 17 height 17
click at [962, 476] on icon "Main content" at bounding box center [955, 470] width 17 height 17
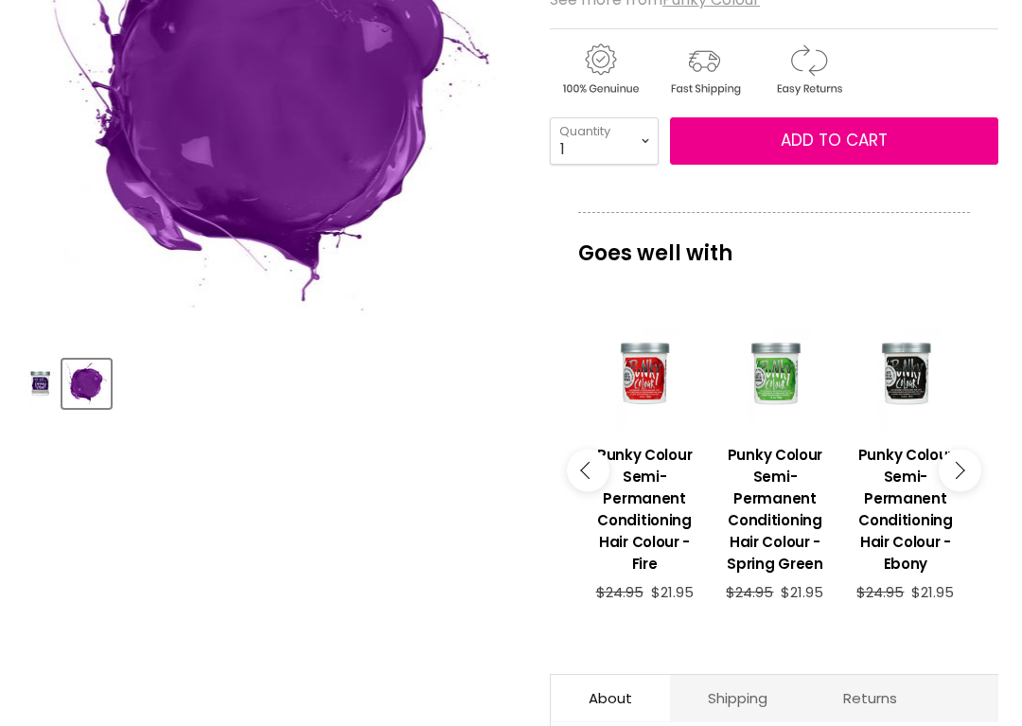
click at [951, 479] on icon "Main content" at bounding box center [955, 470] width 17 height 17
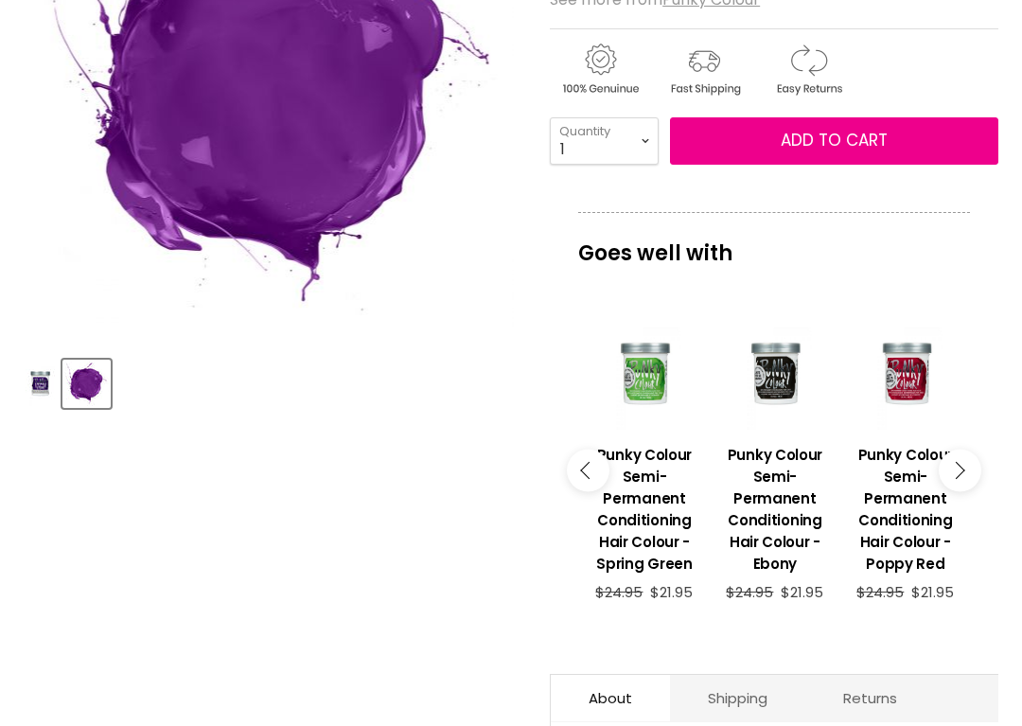
click at [951, 473] on icon "Main content" at bounding box center [955, 470] width 17 height 17
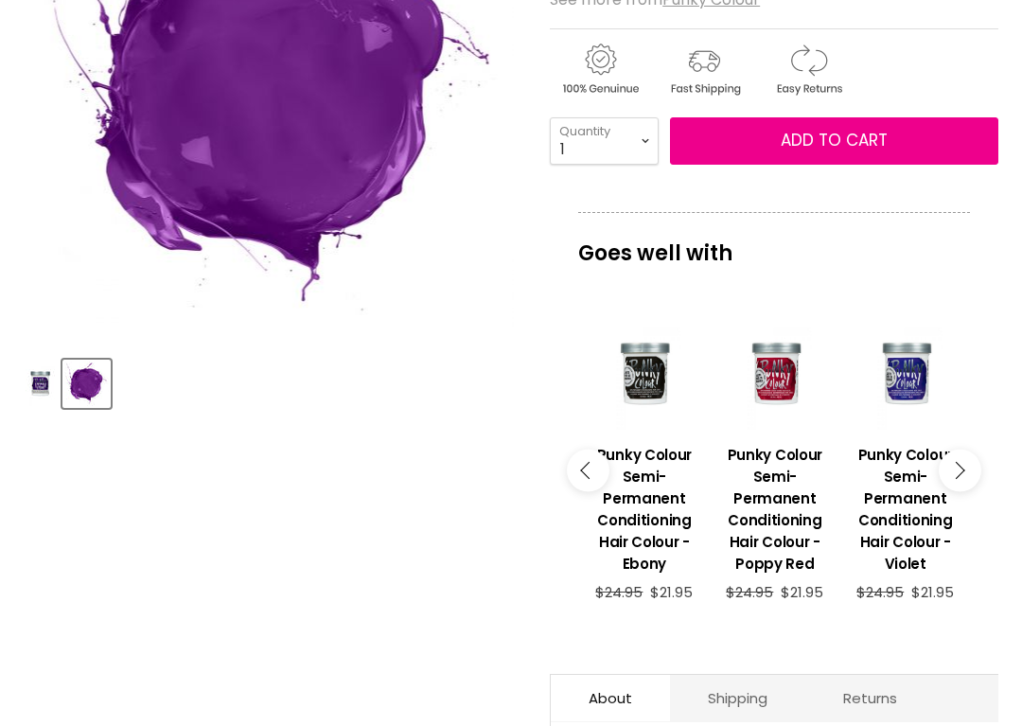
click at [948, 480] on button "Main content" at bounding box center [960, 471] width 43 height 43
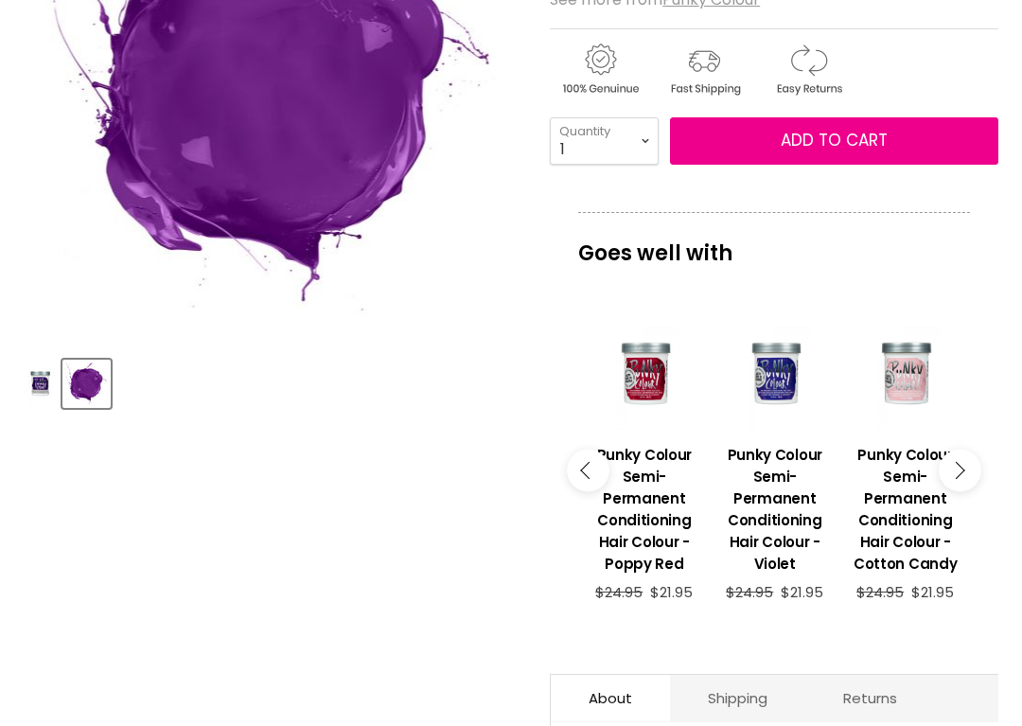
click at [944, 479] on button "Main content" at bounding box center [960, 471] width 43 height 43
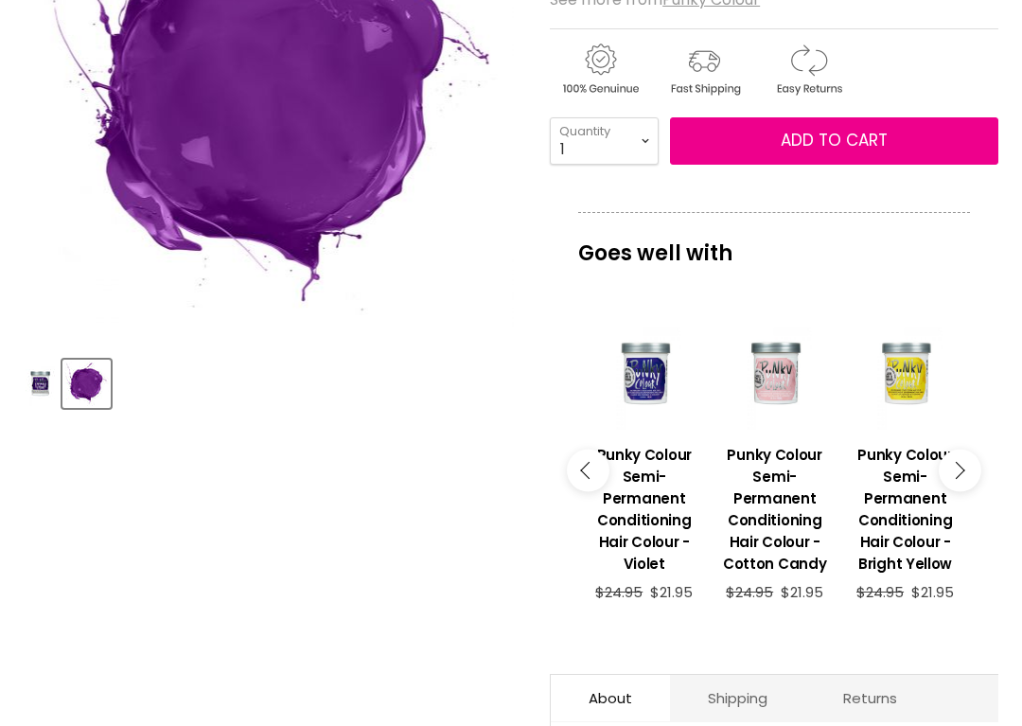
click at [939, 475] on button "Main content" at bounding box center [960, 471] width 43 height 43
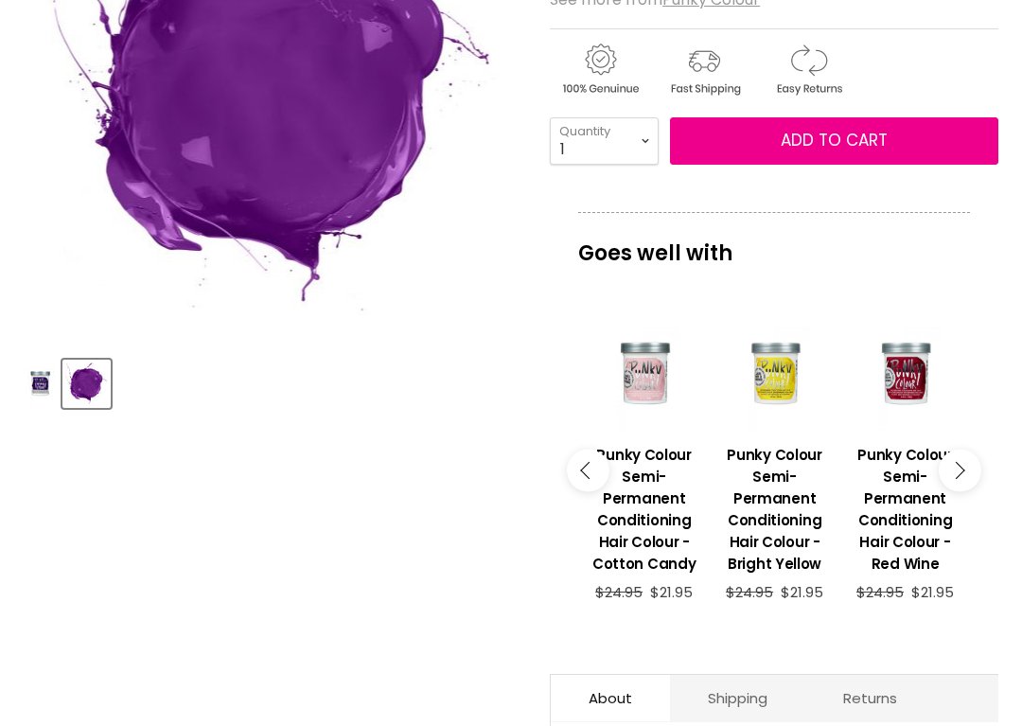
click at [939, 470] on button "Main content" at bounding box center [960, 471] width 43 height 43
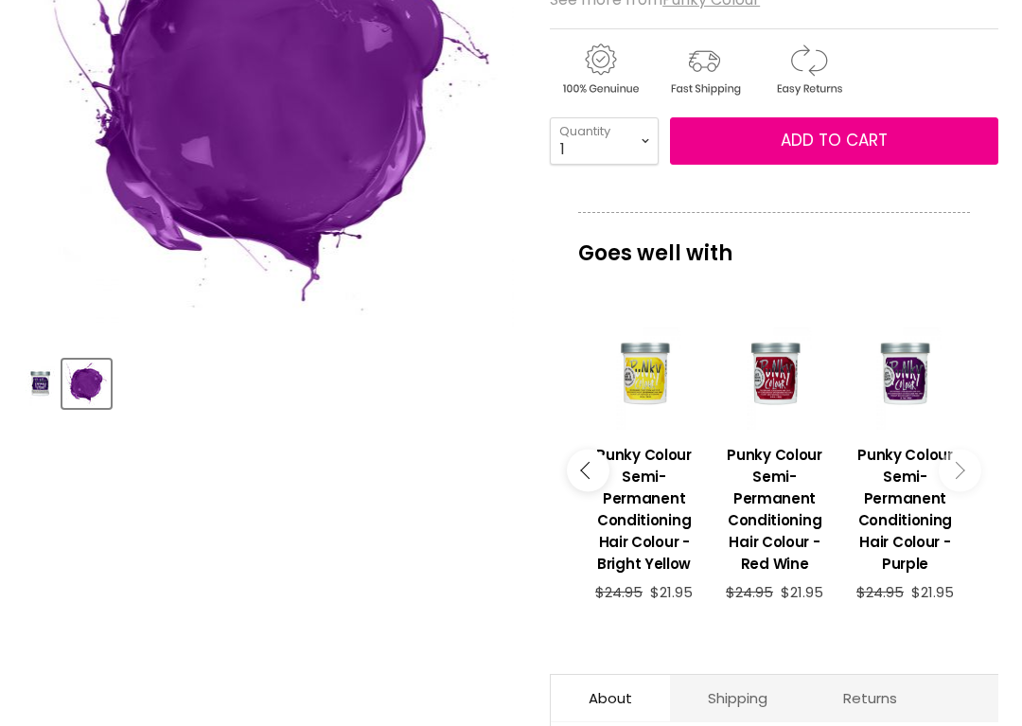
click at [943, 472] on button "Main content" at bounding box center [960, 471] width 43 height 43
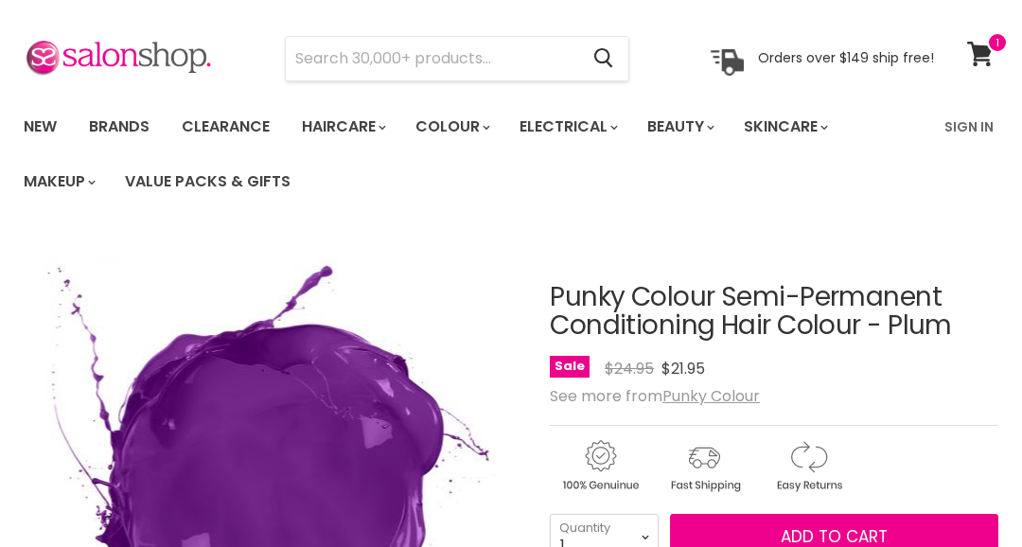
scroll to position [0, 0]
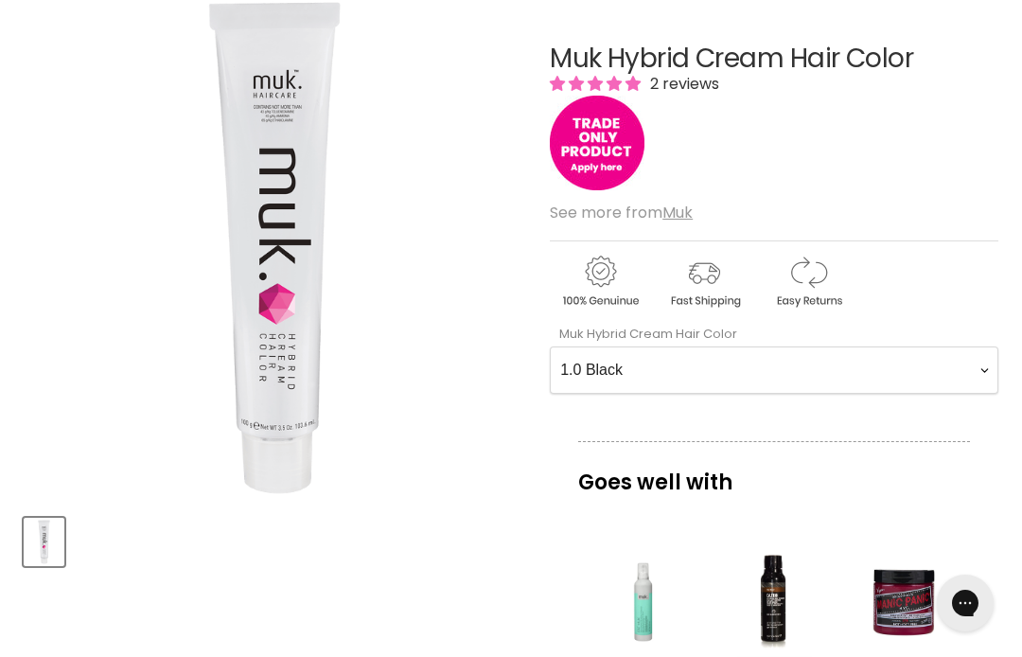
scroll to position [175, 0]
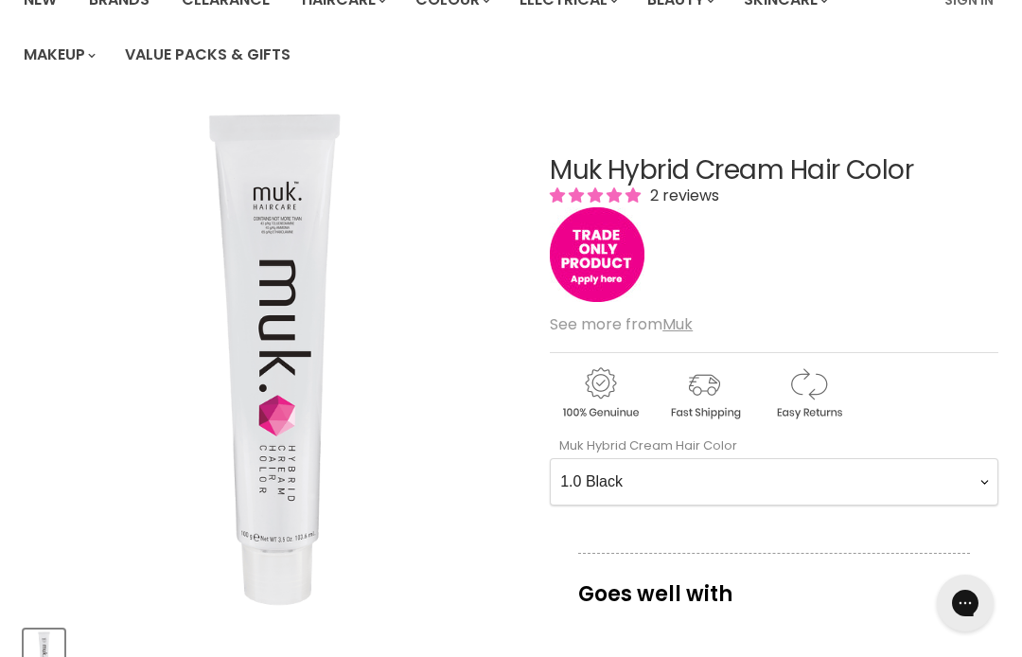
click at [609, 484] on Color-0-0 "1.0 Black 1.11 Blue Black Intense Ash 2.0 Darkest Brown 3.0 Dark Brown 3.11 Dar…" at bounding box center [774, 481] width 449 height 47
select Color-0-0 "8.21 Light [PERSON_NAME] Blonde"
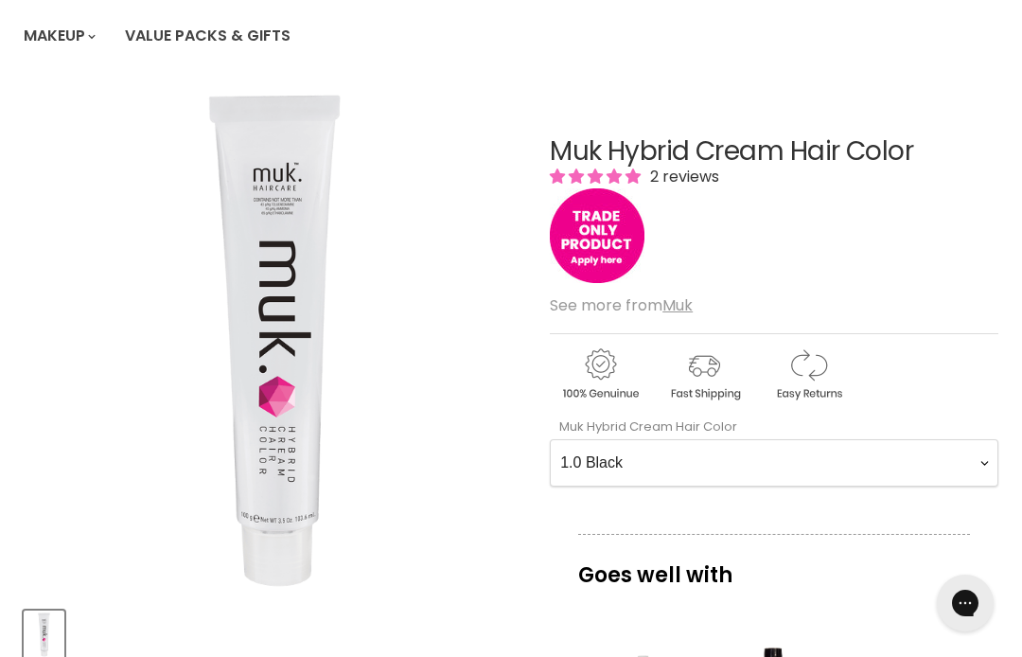
scroll to position [184, 0]
